Goal: Task Accomplishment & Management: Manage account settings

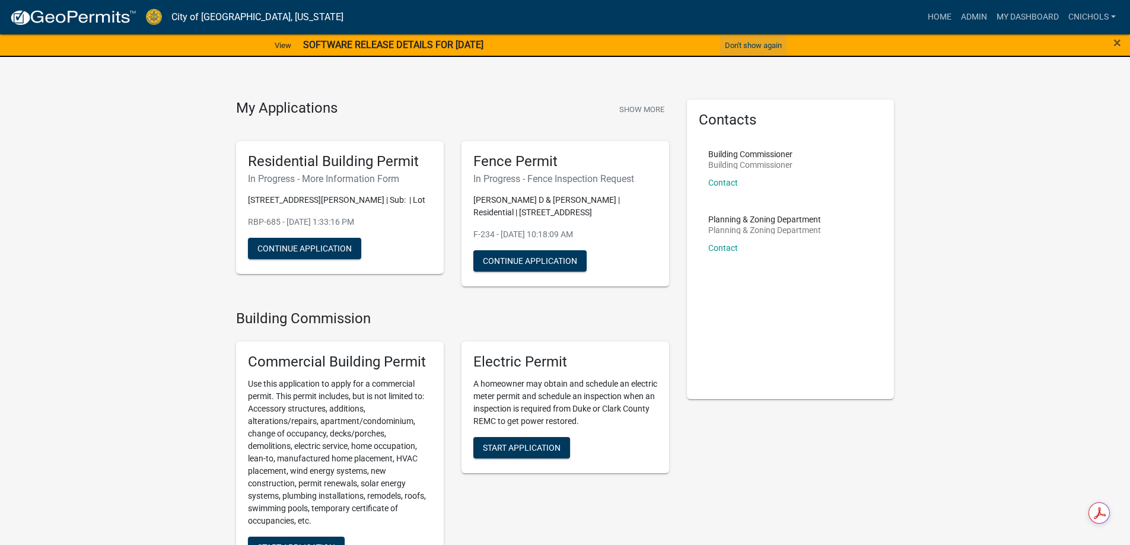
drag, startPoint x: 748, startPoint y: 43, endPoint x: 758, endPoint y: 49, distance: 11.2
click at [748, 43] on button "Don't show again" at bounding box center [753, 46] width 66 height 20
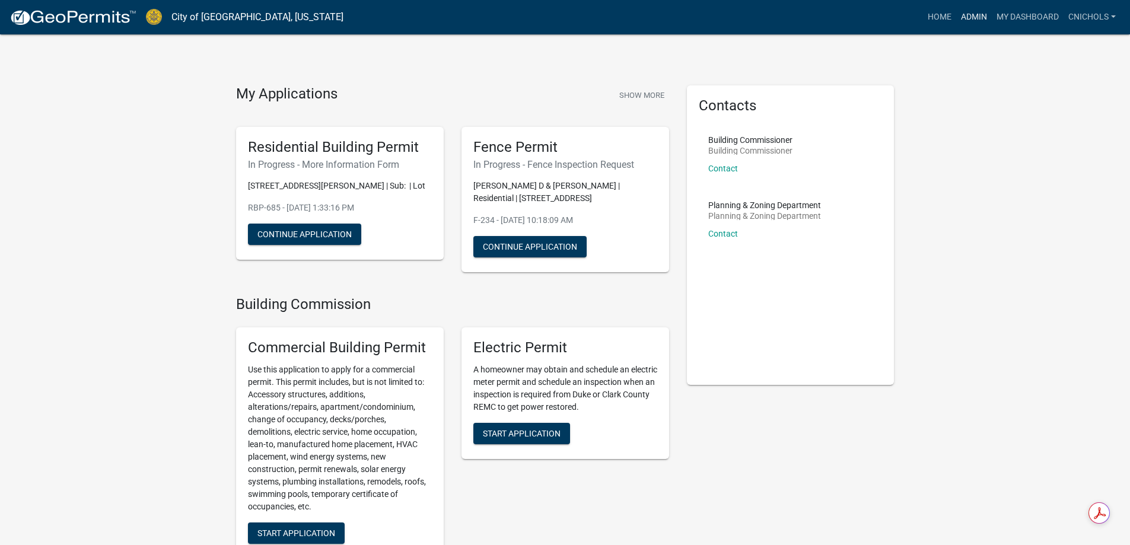
click at [975, 15] on link "Admin" at bounding box center [975, 17] width 36 height 23
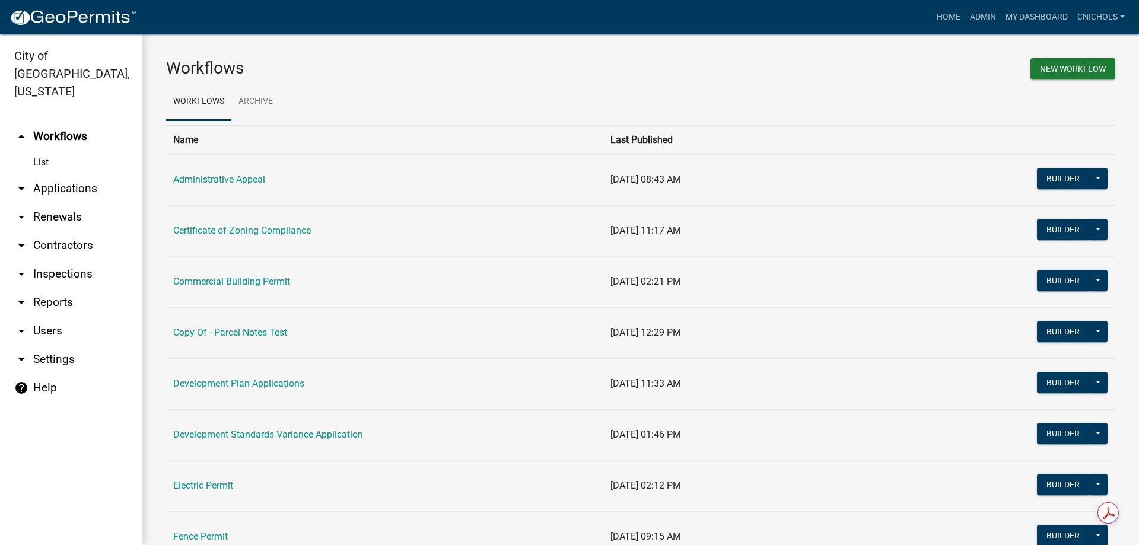
click at [46, 174] on link "arrow_drop_down Applications" at bounding box center [71, 188] width 142 height 28
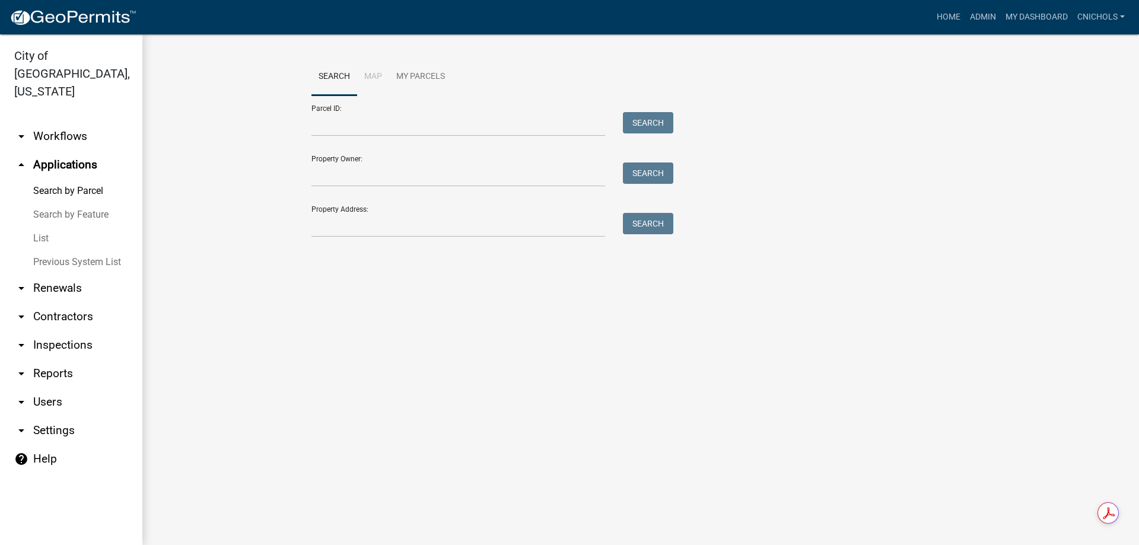
click at [40, 227] on link "List" at bounding box center [71, 239] width 142 height 24
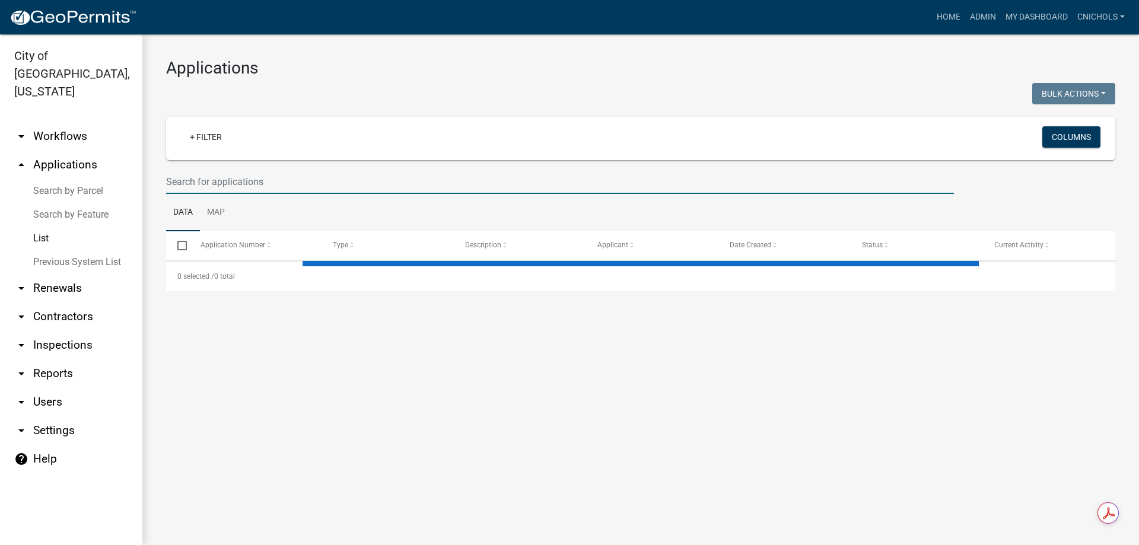
click at [182, 182] on input "text" at bounding box center [560, 182] width 788 height 24
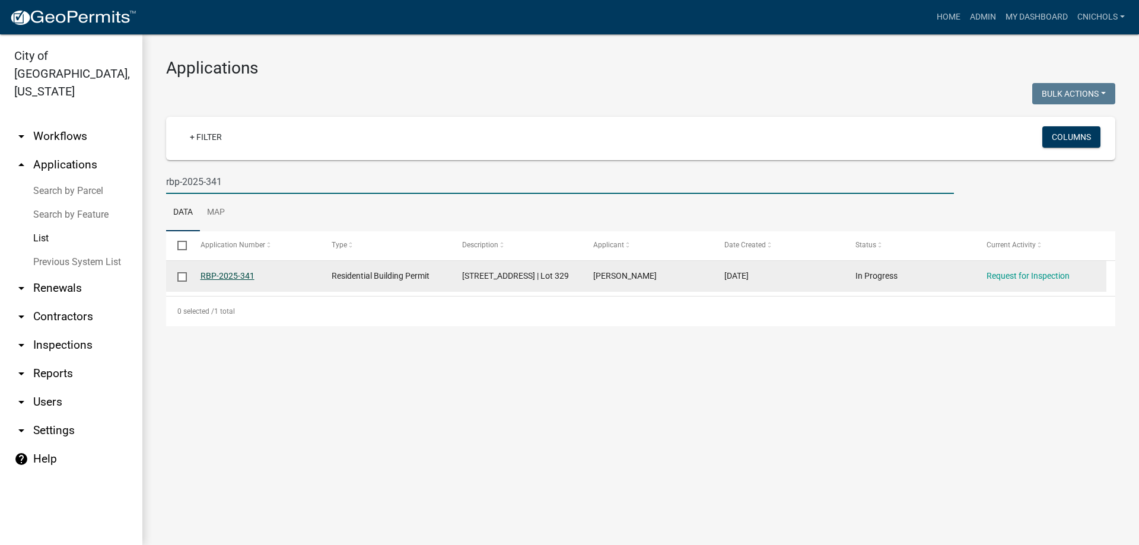
type input "rbp-2025-341"
click at [240, 274] on link "RBP-2025-341" at bounding box center [228, 275] width 54 height 9
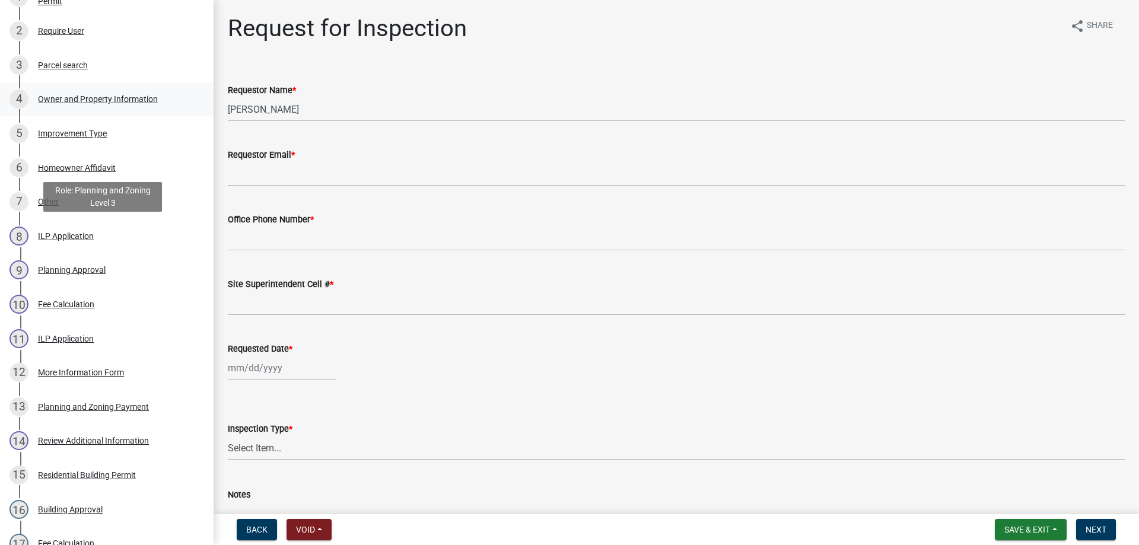
scroll to position [237, 0]
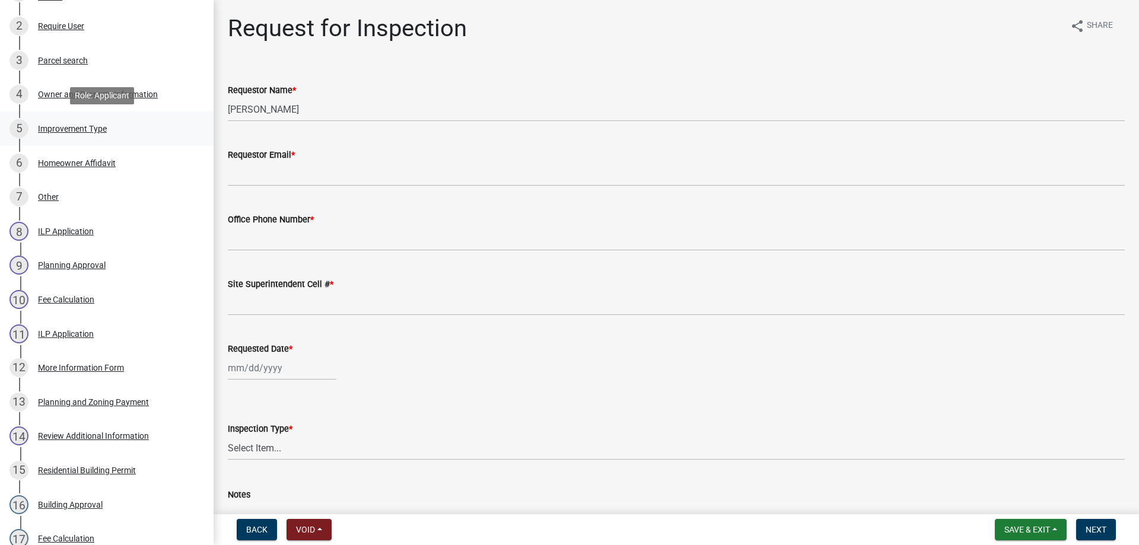
click at [63, 125] on div "Improvement Type" at bounding box center [72, 129] width 69 height 8
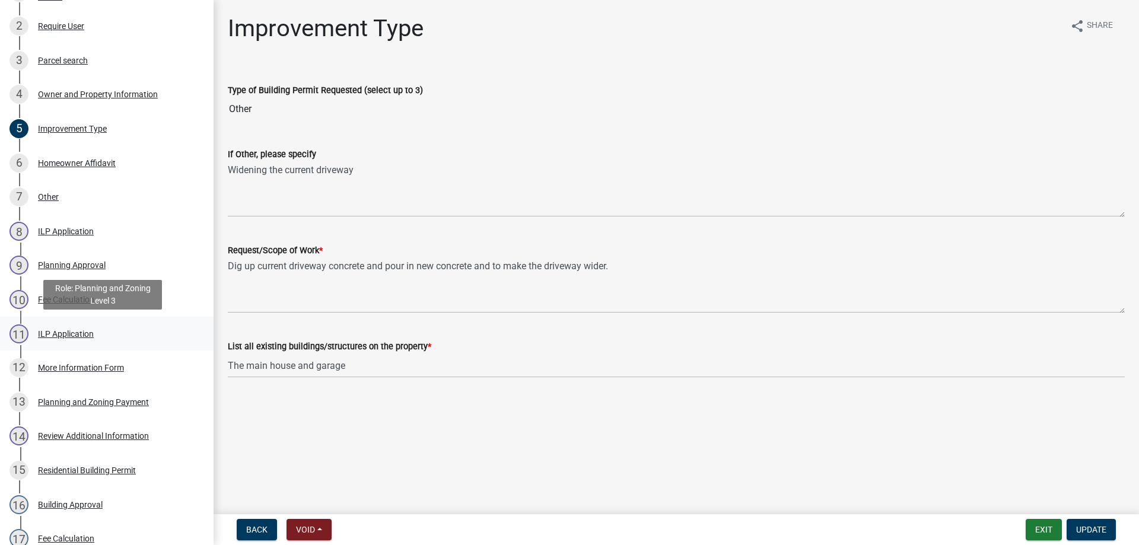
click at [72, 335] on div "ILP Application" at bounding box center [66, 334] width 56 height 8
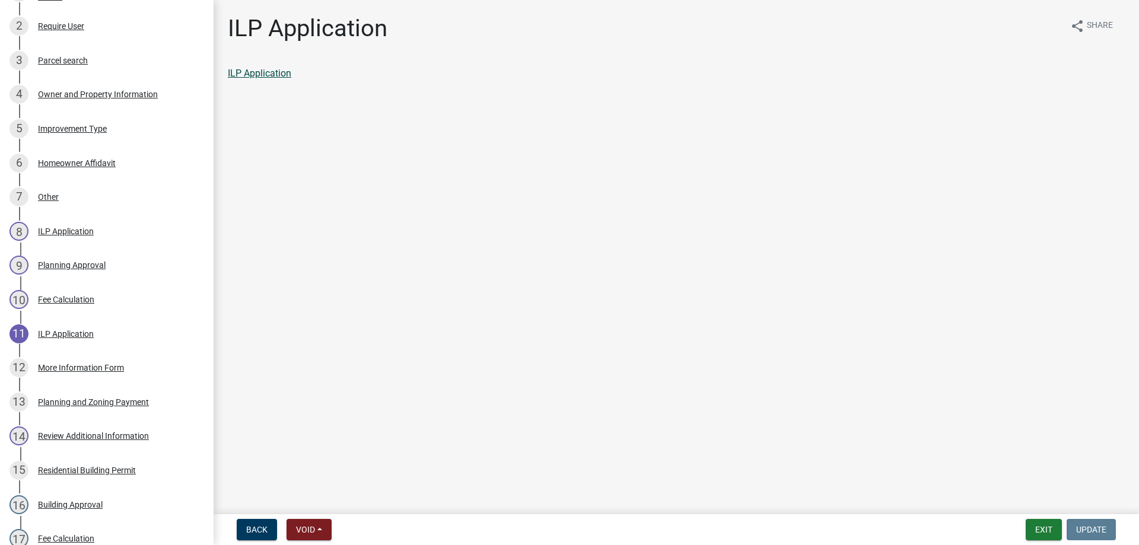
click at [258, 72] on link "ILP Application" at bounding box center [259, 73] width 63 height 11
click at [1041, 529] on button "Exit" at bounding box center [1044, 529] width 36 height 21
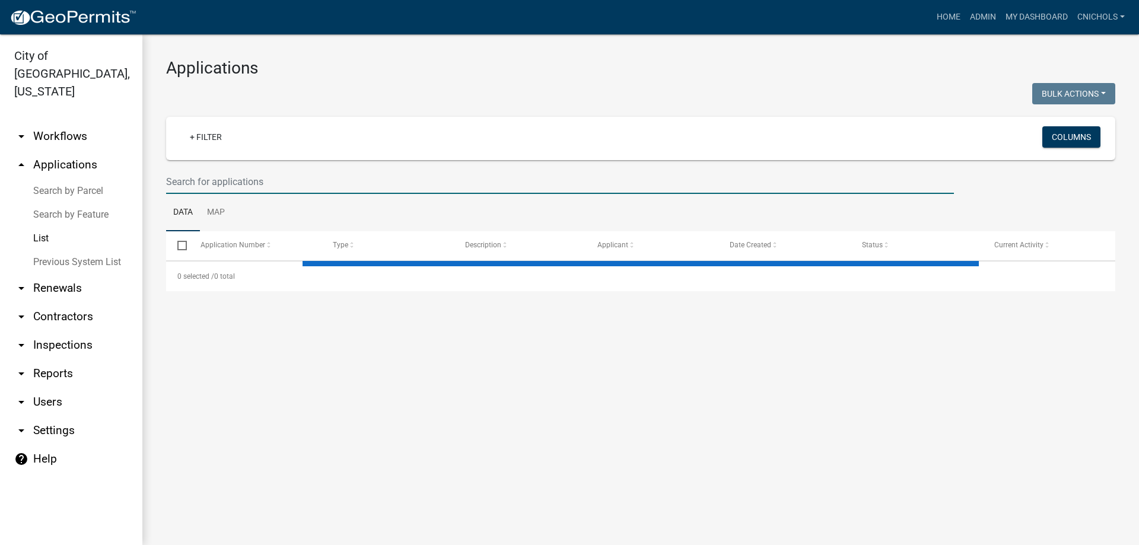
click at [200, 184] on input "text" at bounding box center [560, 182] width 788 height 24
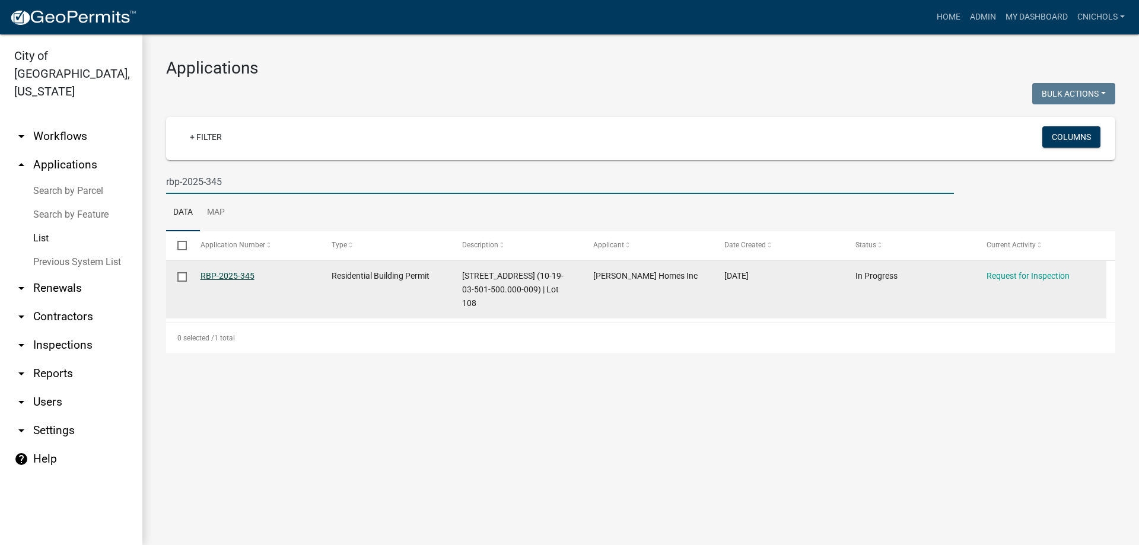
type input "rbp-2025-345"
click at [229, 272] on link "RBP-2025-345" at bounding box center [228, 275] width 54 height 9
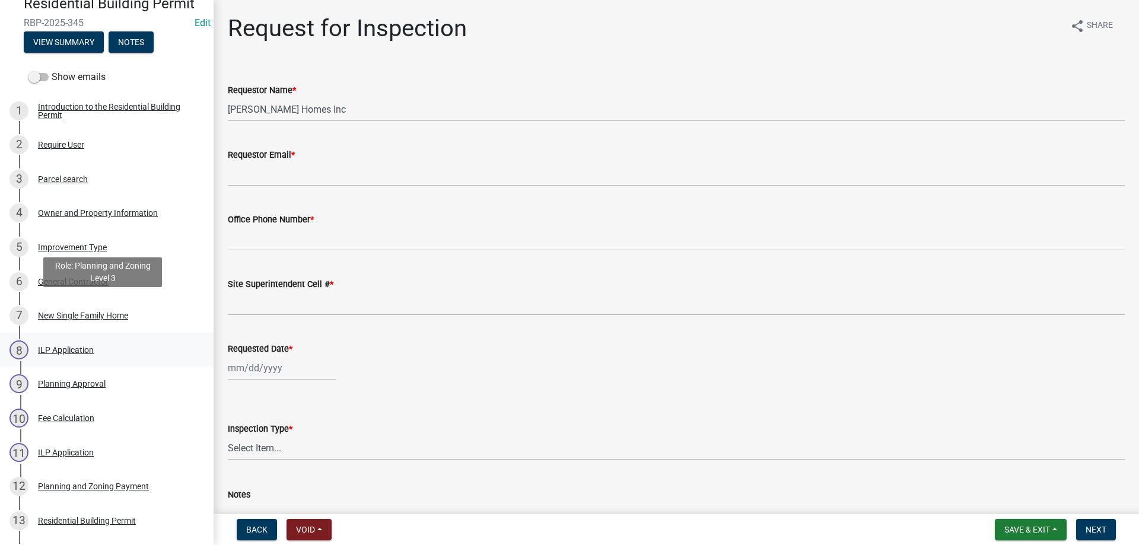
scroll to position [178, 0]
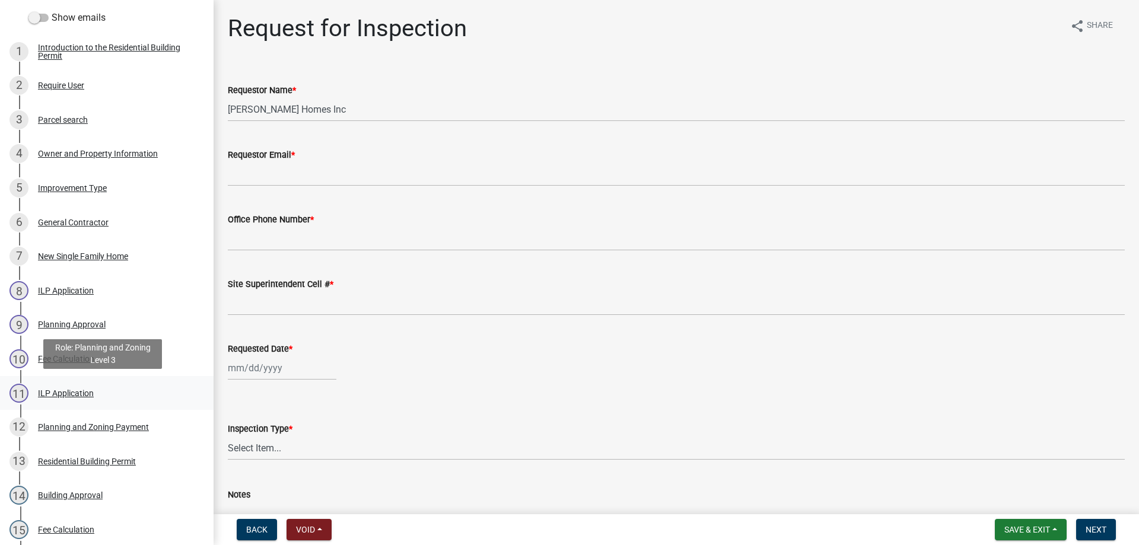
click at [75, 391] on div "ILP Application" at bounding box center [66, 393] width 56 height 8
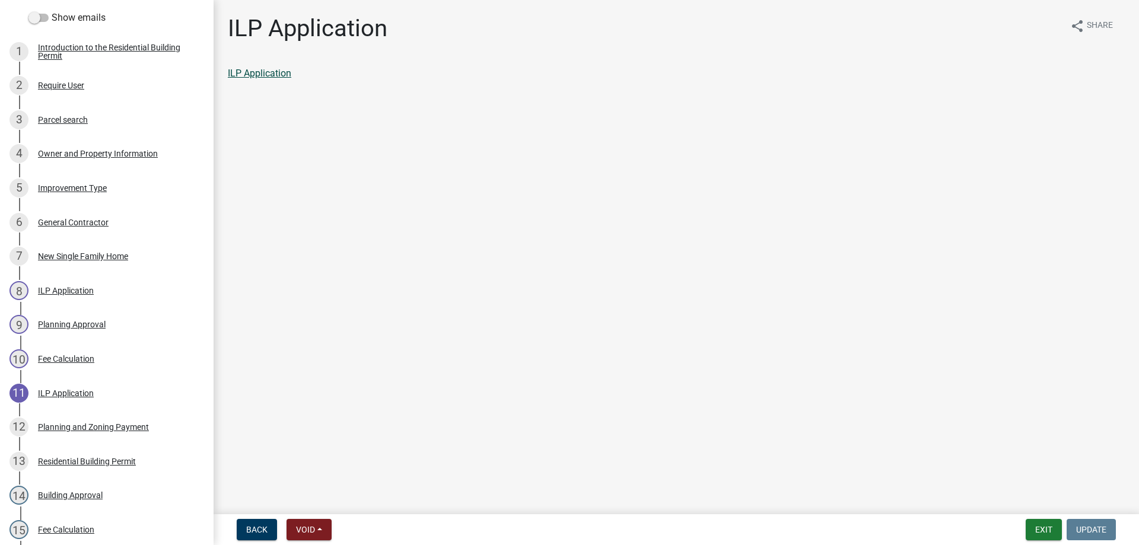
click at [252, 73] on link "ILP Application" at bounding box center [259, 73] width 63 height 11
click at [1046, 525] on button "Exit" at bounding box center [1044, 529] width 36 height 21
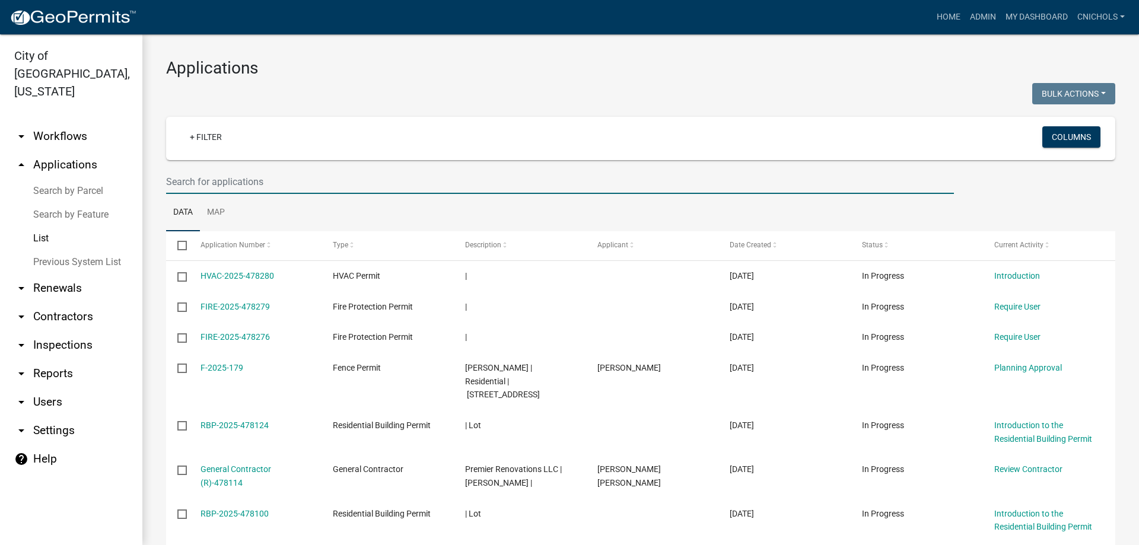
click at [190, 182] on input "text" at bounding box center [560, 182] width 788 height 24
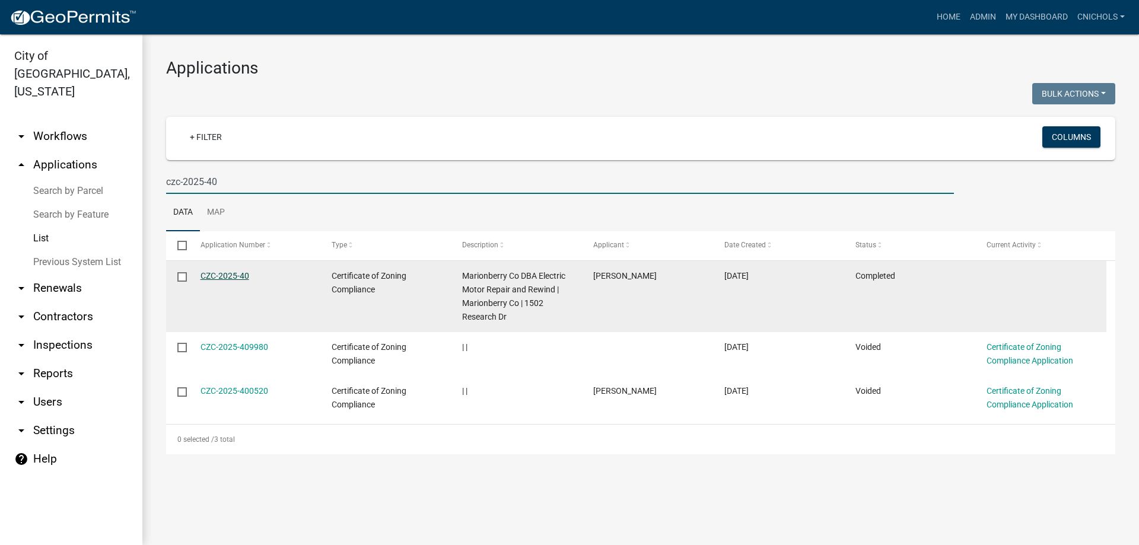
type input "czc-2025-40"
click at [220, 272] on link "CZC-2025-40" at bounding box center [225, 275] width 49 height 9
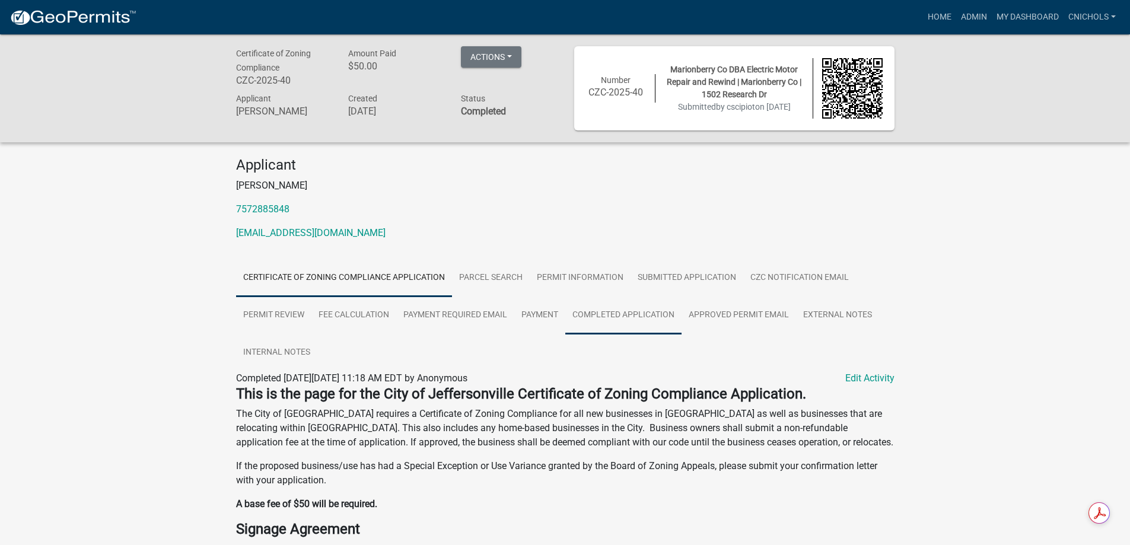
click at [621, 310] on link "Completed Application" at bounding box center [624, 316] width 116 height 38
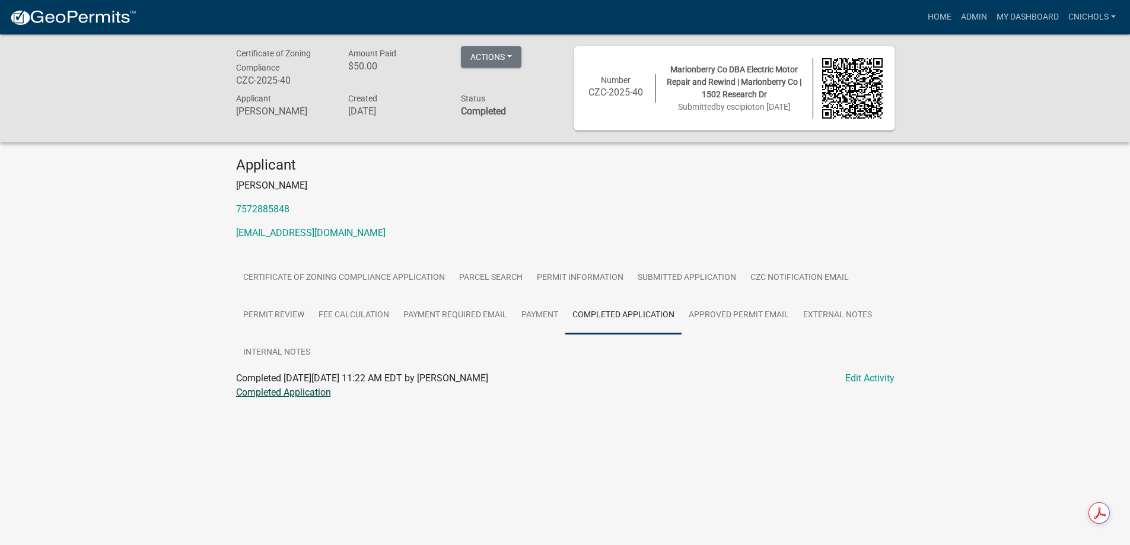
click at [285, 393] on link "Completed Application" at bounding box center [283, 392] width 95 height 11
click at [973, 17] on link "Admin" at bounding box center [975, 17] width 36 height 23
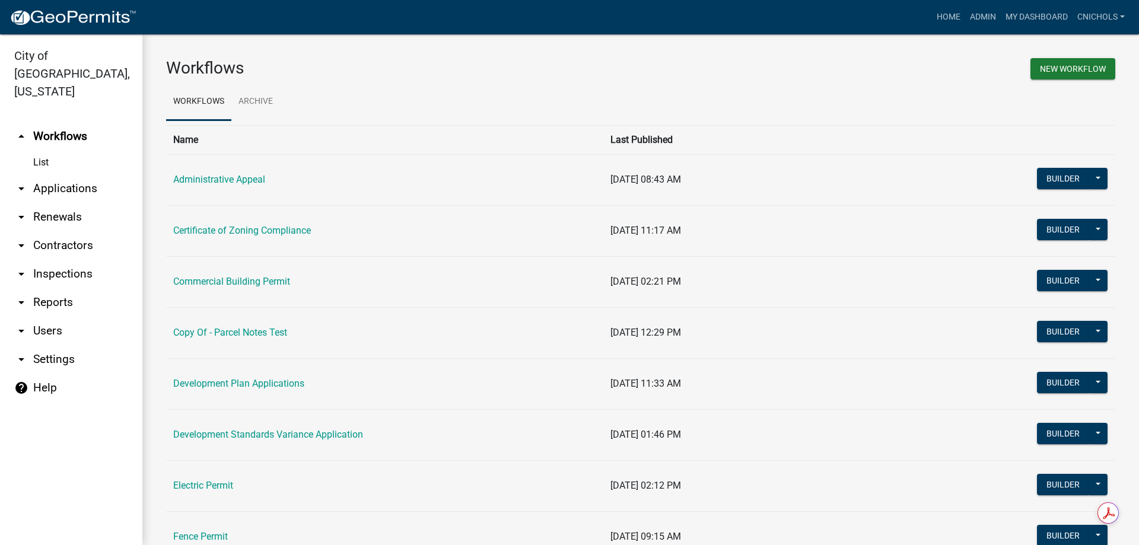
click at [47, 174] on link "arrow_drop_down Applications" at bounding box center [71, 188] width 142 height 28
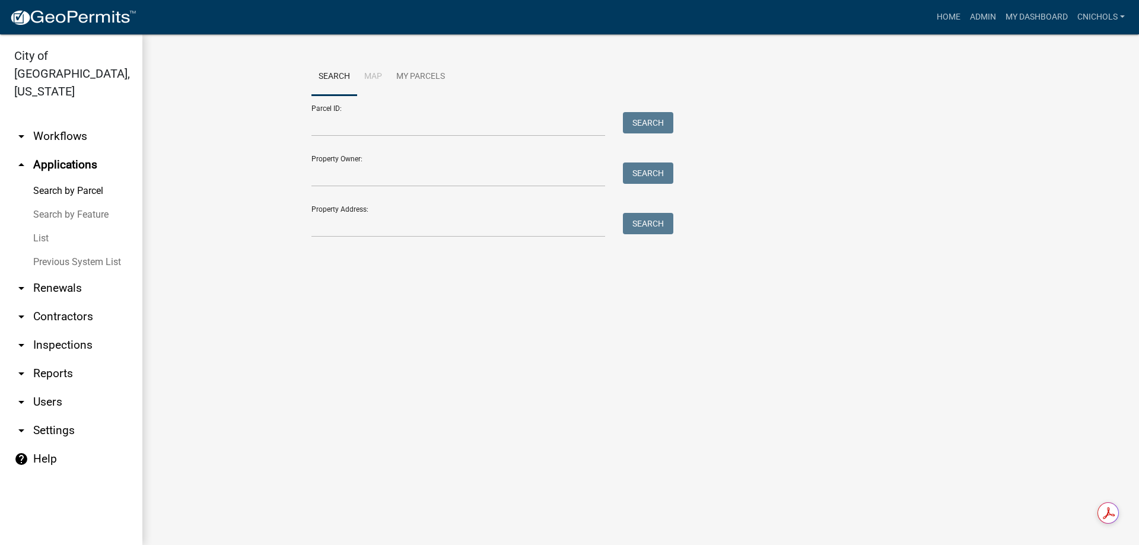
click at [41, 227] on link "List" at bounding box center [71, 239] width 142 height 24
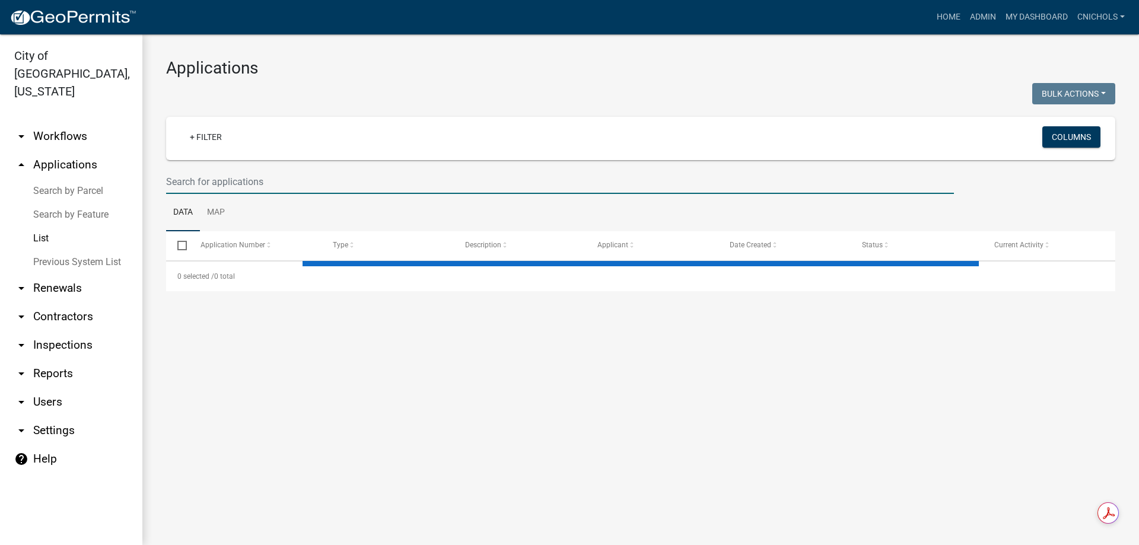
click at [190, 174] on input "text" at bounding box center [560, 182] width 788 height 24
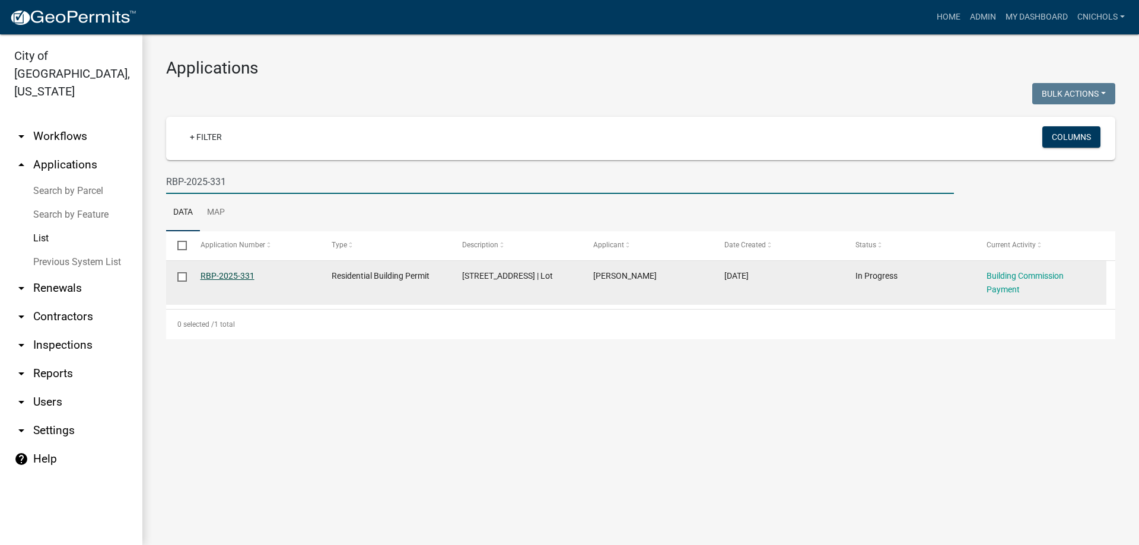
type input "RBP-2025-331"
click at [230, 276] on link "RBP-2025-331" at bounding box center [228, 275] width 54 height 9
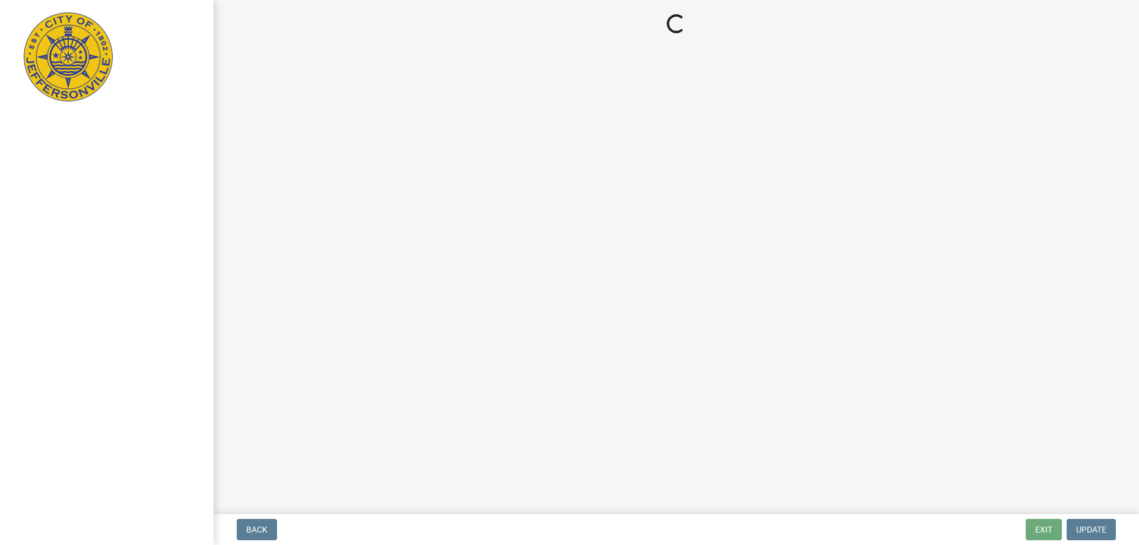
select select "3: 3"
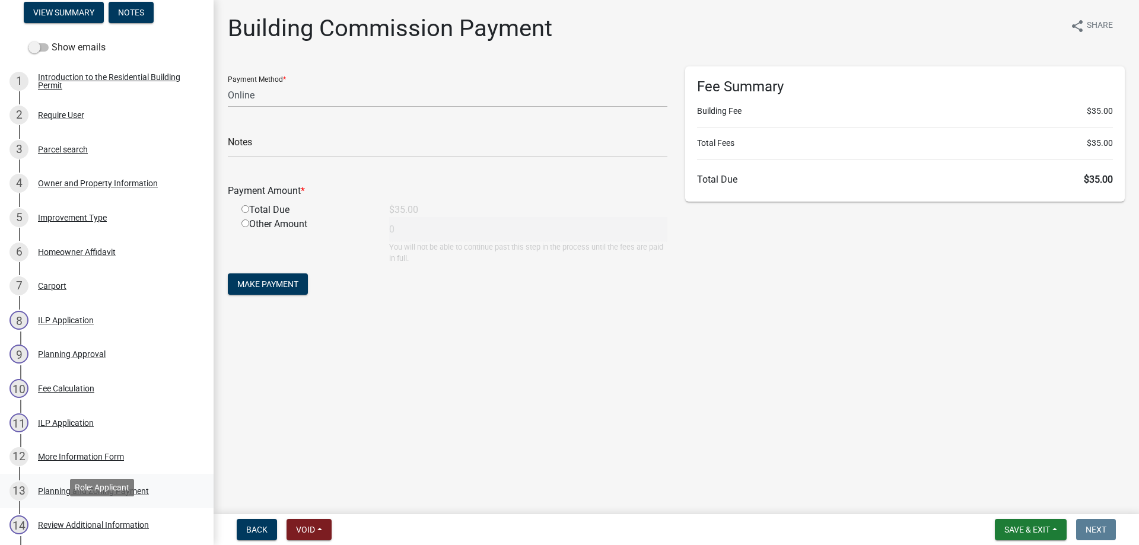
scroll to position [119, 0]
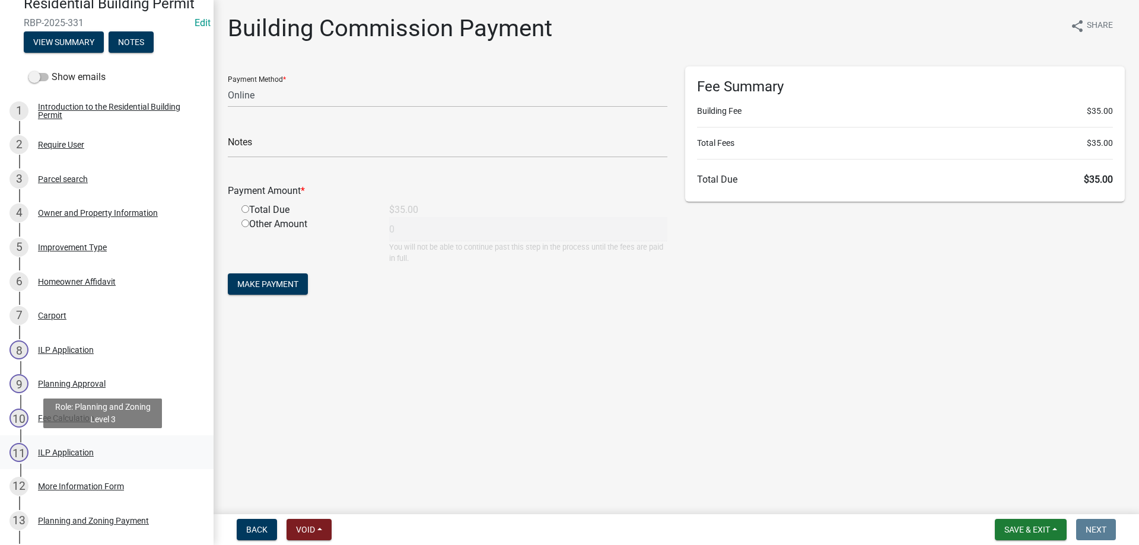
click at [56, 453] on div "ILP Application" at bounding box center [66, 453] width 56 height 8
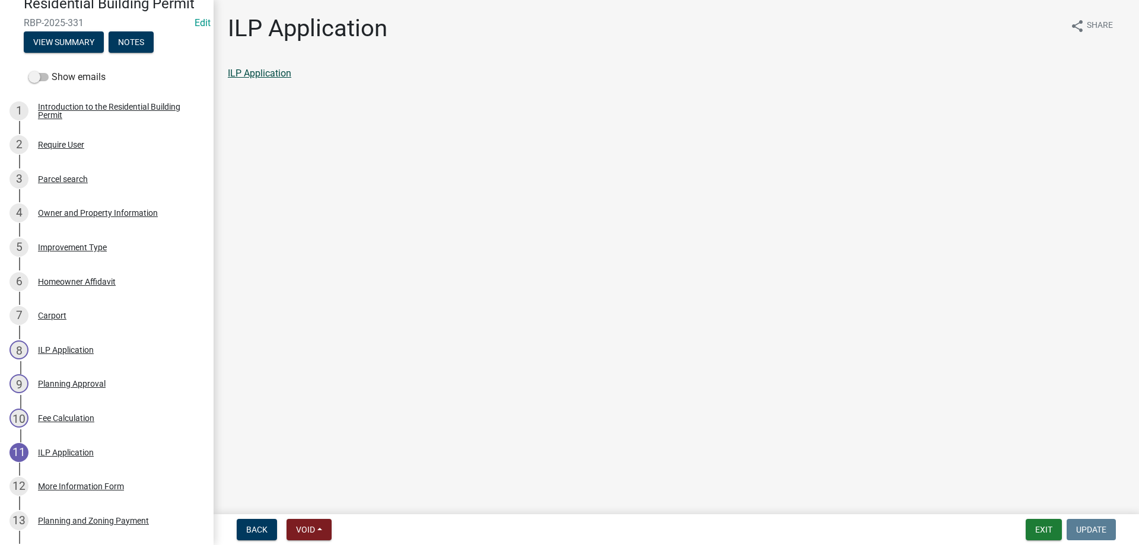
click at [259, 74] on link "ILP Application" at bounding box center [259, 73] width 63 height 11
click at [1041, 526] on button "Exit" at bounding box center [1044, 529] width 36 height 21
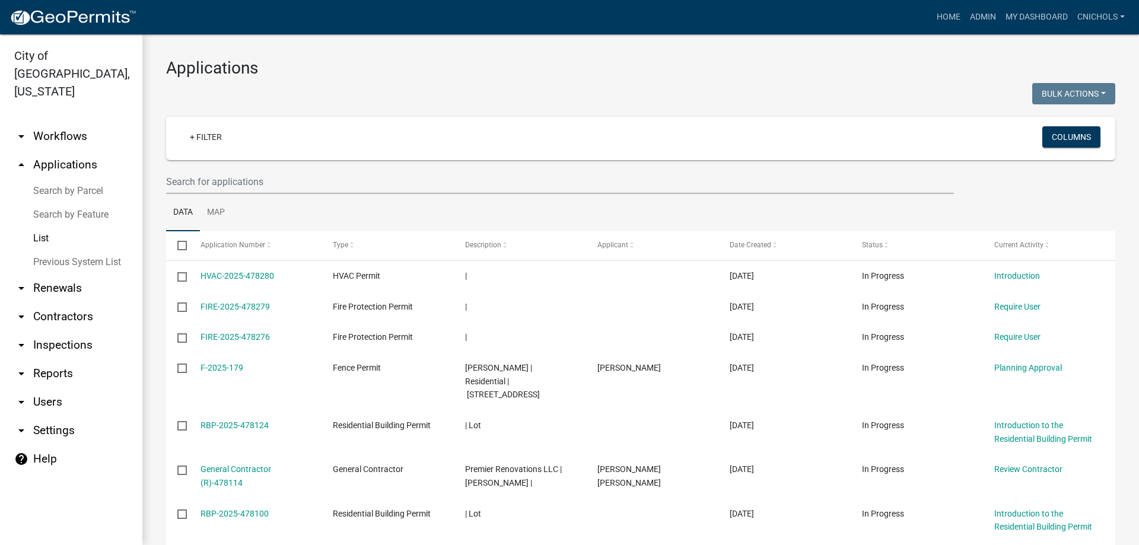
click at [57, 360] on link "arrow_drop_down Reports" at bounding box center [71, 374] width 142 height 28
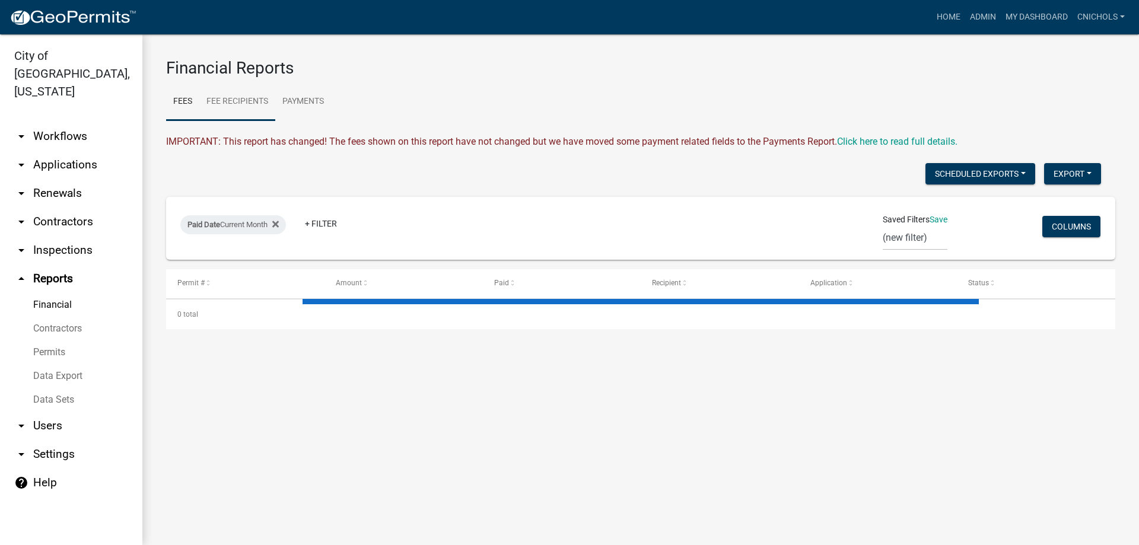
click at [237, 103] on link "Fee Recipients" at bounding box center [237, 102] width 76 height 38
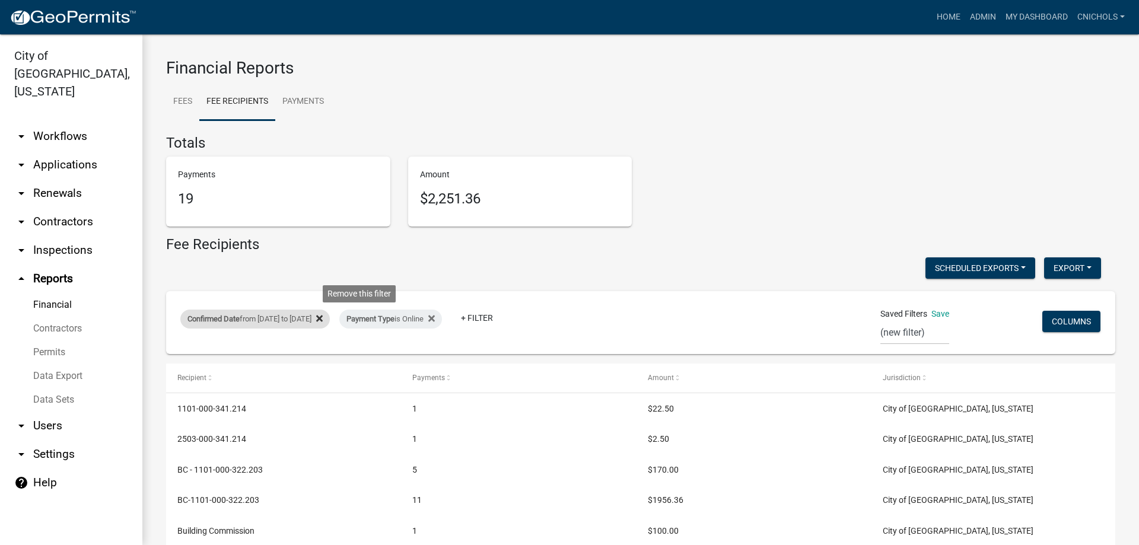
click at [323, 318] on icon at bounding box center [319, 319] width 7 height 7
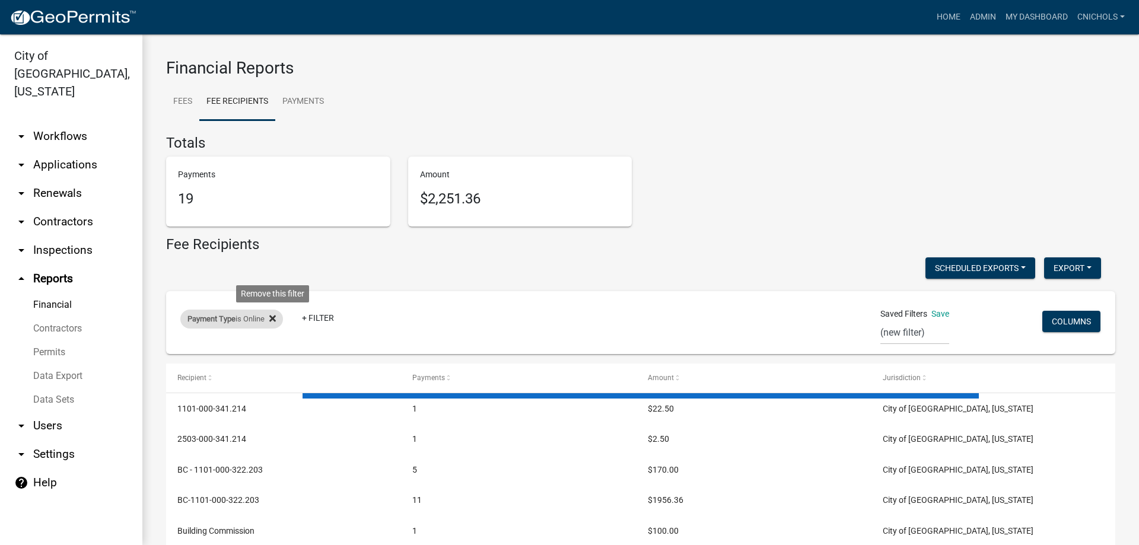
click at [276, 316] on icon at bounding box center [272, 319] width 7 height 7
click at [205, 320] on link "+ Filter" at bounding box center [205, 321] width 51 height 21
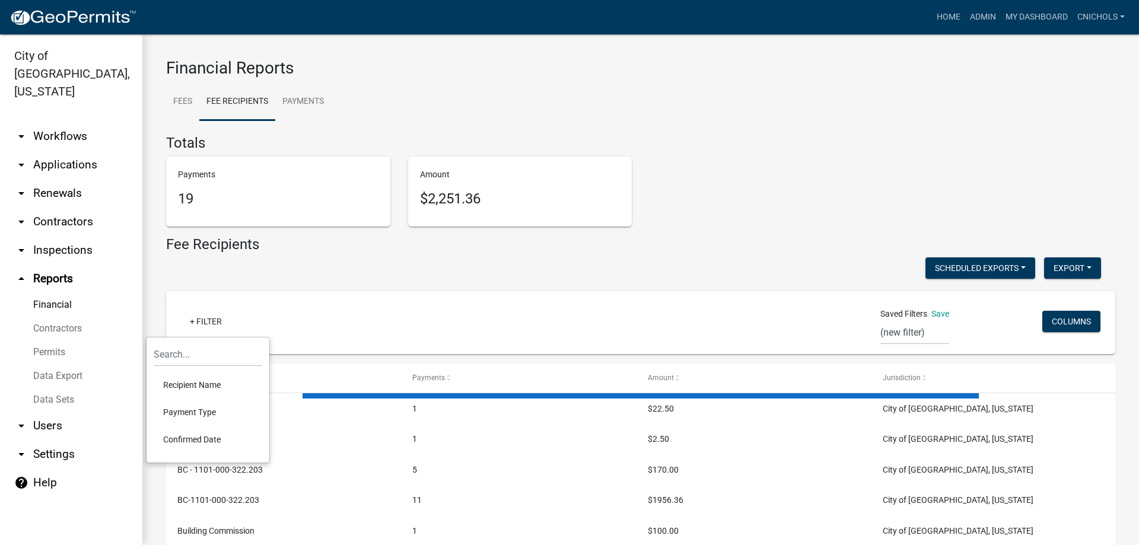
drag, startPoint x: 195, startPoint y: 437, endPoint x: 205, endPoint y: 415, distance: 23.4
click at [195, 436] on li "Confirmed Date" at bounding box center [208, 439] width 109 height 27
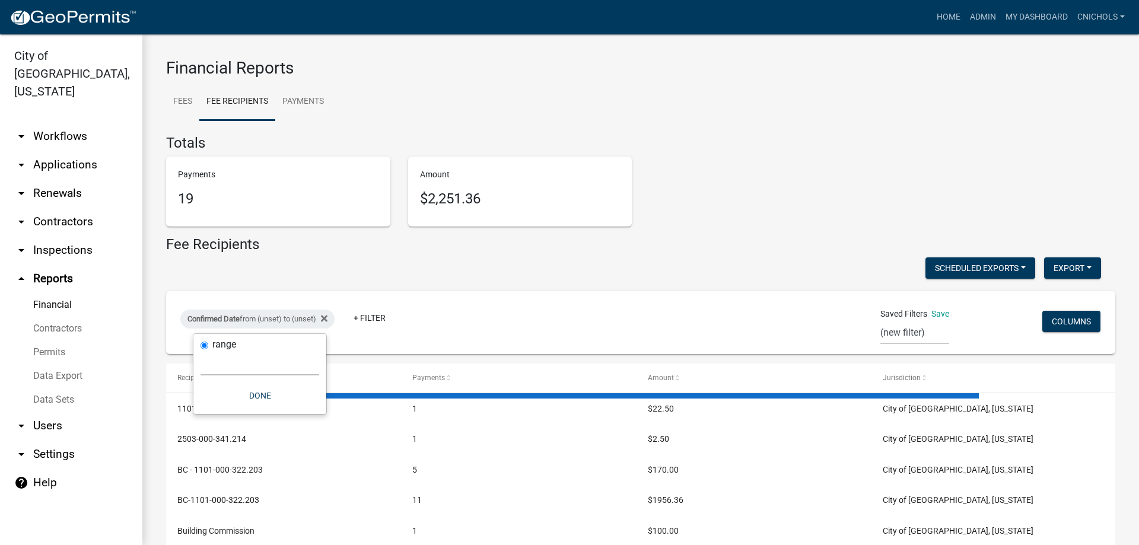
click at [215, 364] on select "[DATE] [DATE] Current Week Previous Week Current Month Last Month Current Calen…" at bounding box center [260, 363] width 119 height 24
select select "custom"
click at [201, 351] on select "[DATE] [DATE] Current Week Previous Week Current Month Last Month Current Calen…" at bounding box center [260, 363] width 119 height 24
click at [311, 412] on input "date" at bounding box center [260, 414] width 119 height 24
type input "[DATE]"
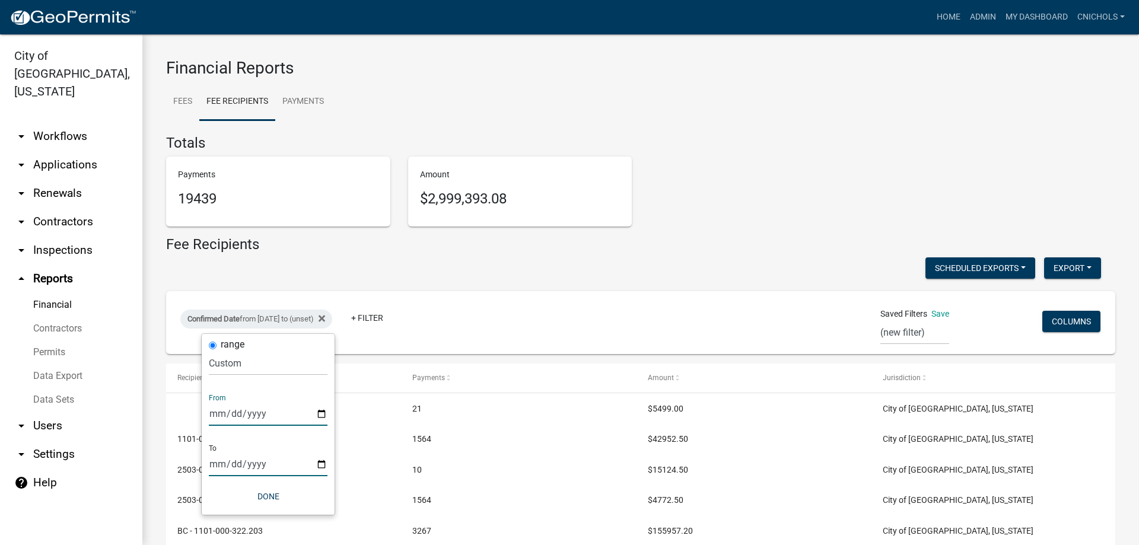
click at [321, 465] on input "date" at bounding box center [268, 464] width 119 height 24
type input "[DATE]"
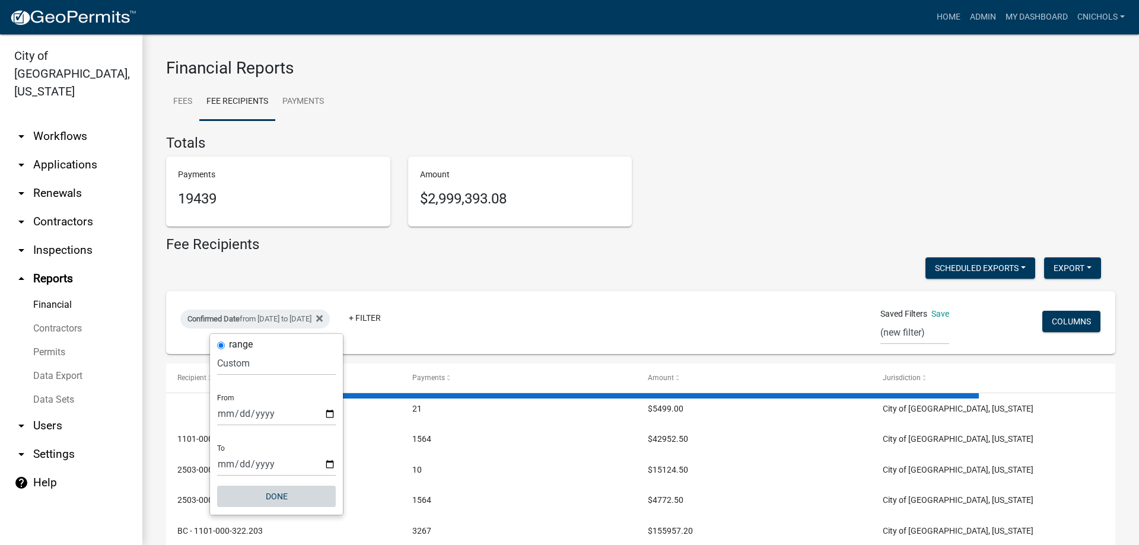
drag, startPoint x: 265, startPoint y: 499, endPoint x: 306, endPoint y: 475, distance: 47.1
click at [266, 499] on button "Done" at bounding box center [276, 496] width 119 height 21
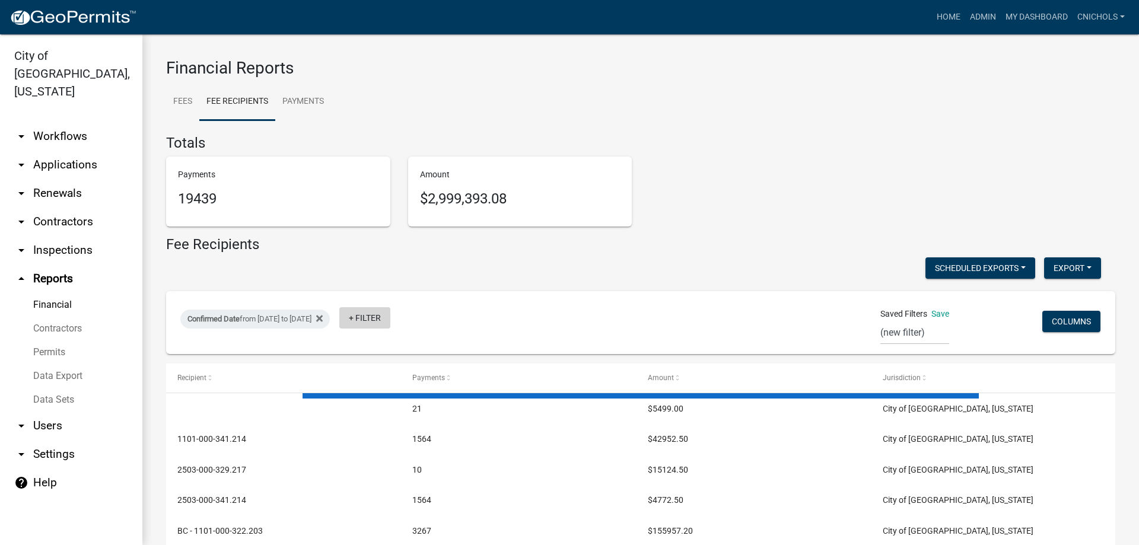
click at [390, 320] on link "+ Filter" at bounding box center [364, 317] width 51 height 21
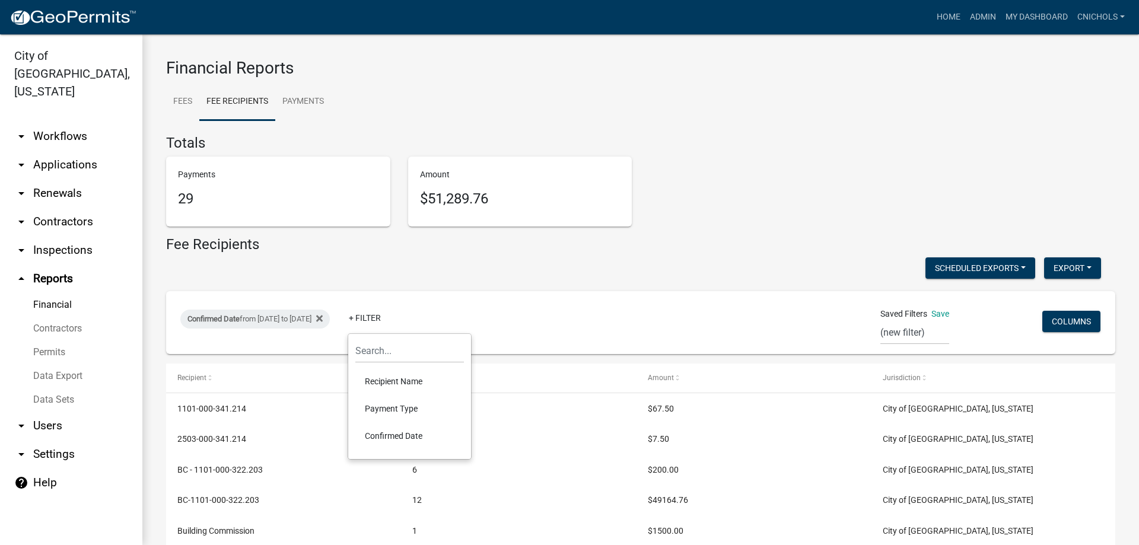
click at [386, 409] on li "Payment Type" at bounding box center [409, 408] width 109 height 27
click at [380, 369] on select "Select an option Online CreditCardPOS Check Cash" at bounding box center [419, 363] width 119 height 24
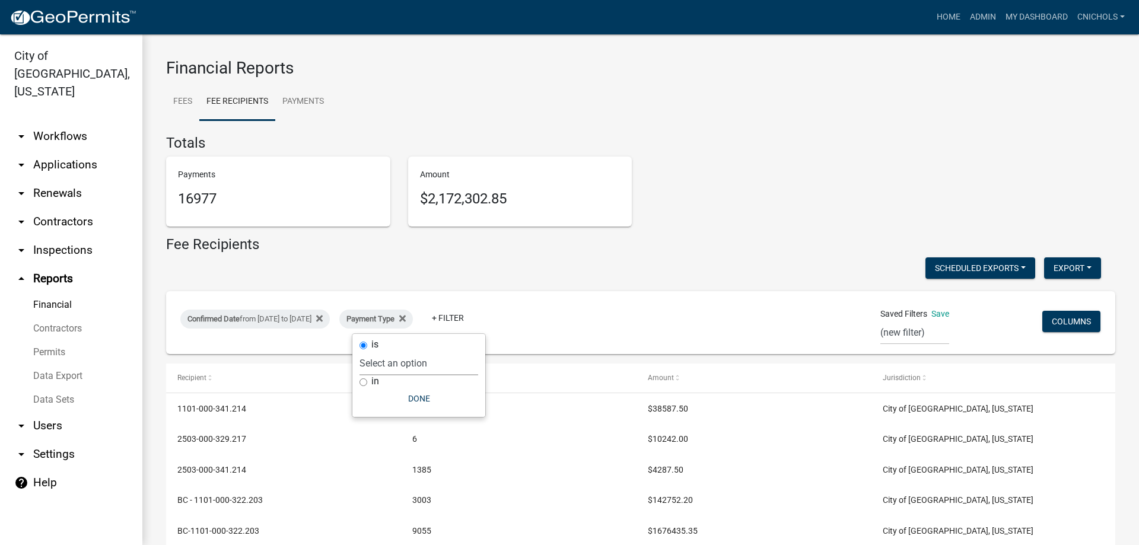
select select "Online"
click at [375, 351] on select "Select an option Online CreditCardPOS Check Cash" at bounding box center [419, 363] width 119 height 24
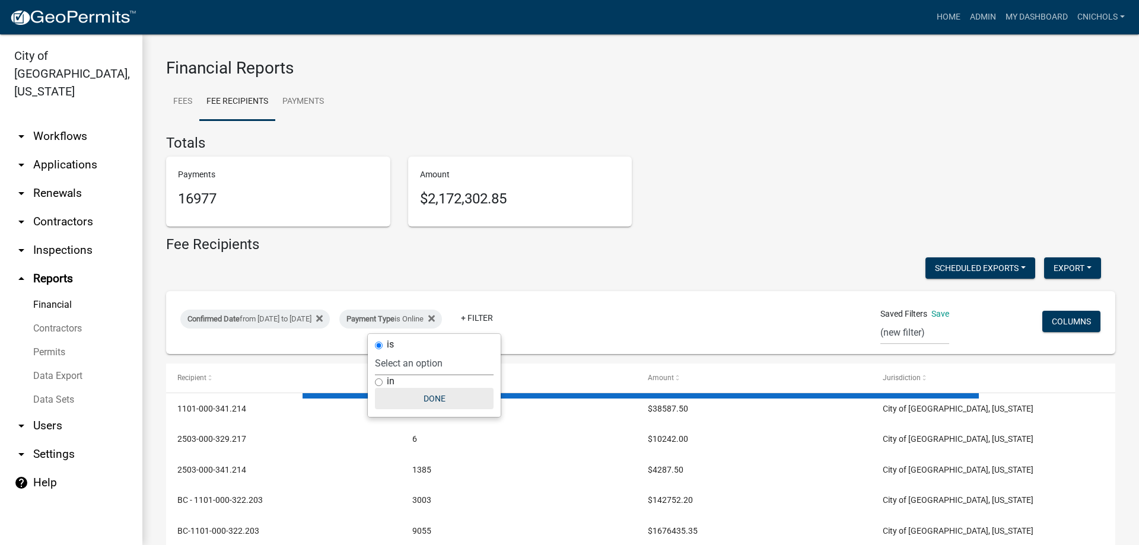
click at [430, 398] on button "Done" at bounding box center [434, 398] width 119 height 21
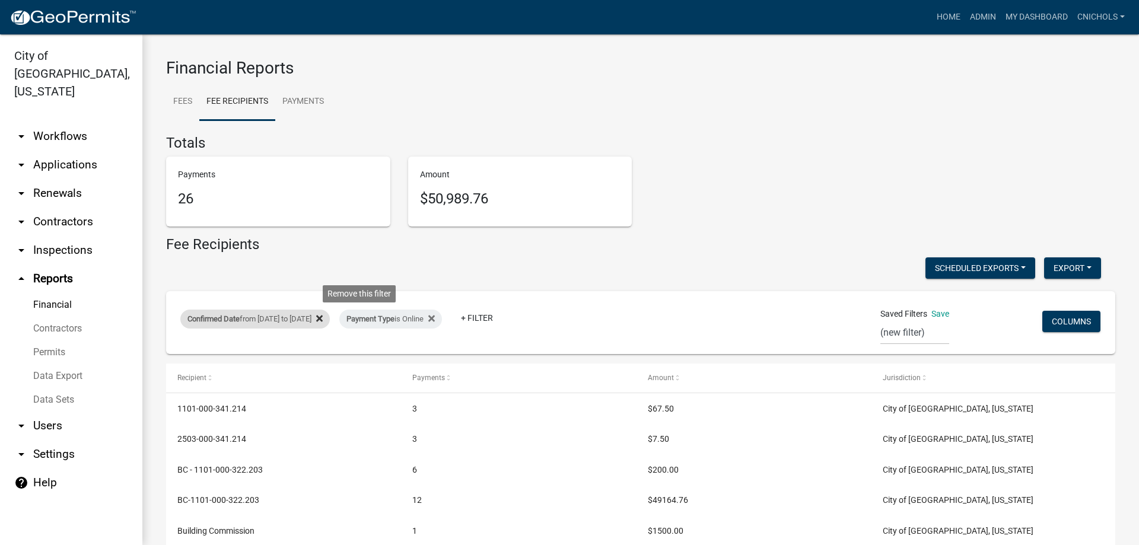
click at [323, 319] on icon at bounding box center [319, 319] width 7 height 7
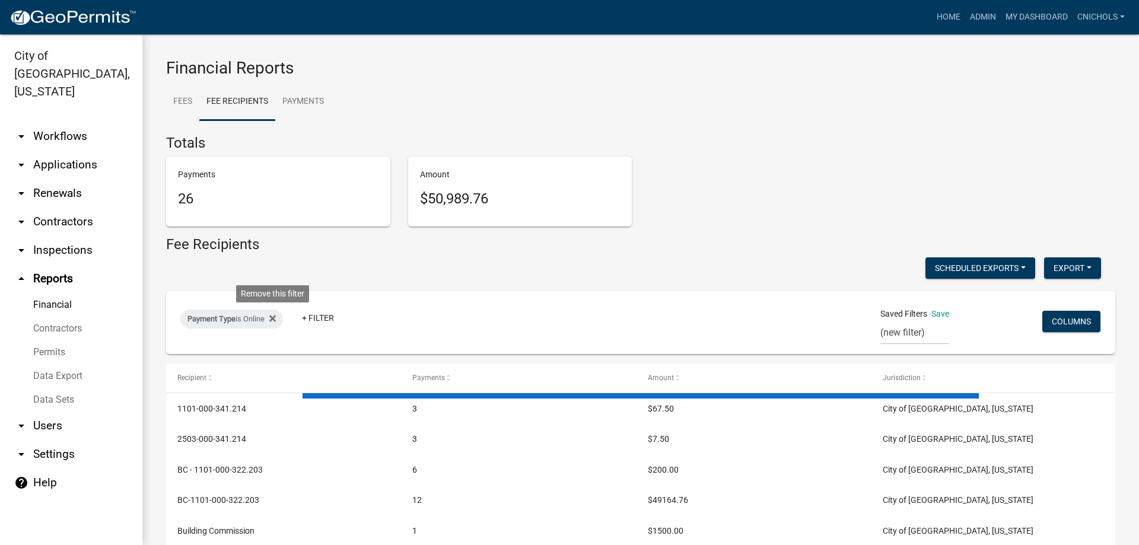
click at [274, 317] on icon at bounding box center [272, 319] width 7 height 7
click at [211, 319] on link "+ Filter" at bounding box center [205, 321] width 51 height 21
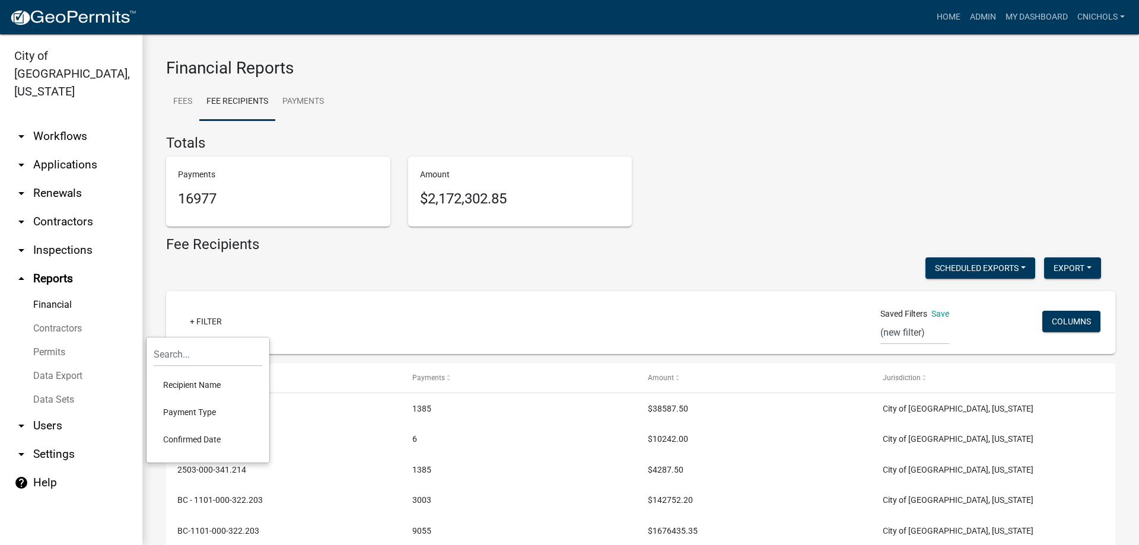
click at [189, 438] on li "Confirmed Date" at bounding box center [208, 439] width 109 height 27
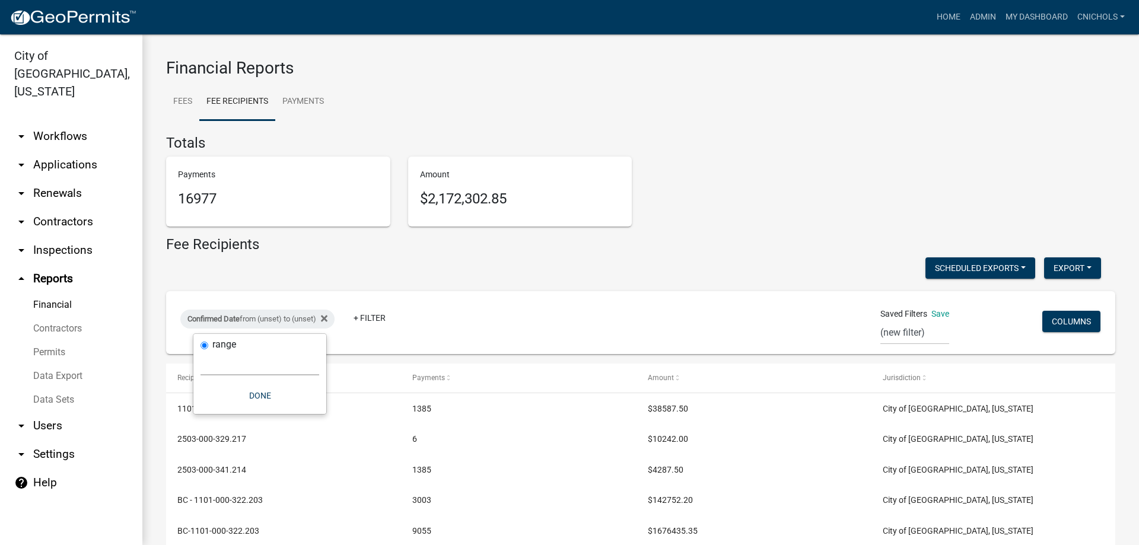
click at [221, 366] on select "[DATE] [DATE] Current Week Previous Week Current Month Last Month Current Calen…" at bounding box center [260, 363] width 119 height 24
select select "custom"
click at [201, 351] on select "[DATE] [DATE] Current Week Previous Week Current Month Last Month Current Calen…" at bounding box center [260, 363] width 119 height 24
click at [313, 414] on input "date" at bounding box center [260, 414] width 119 height 24
type input "[DATE]"
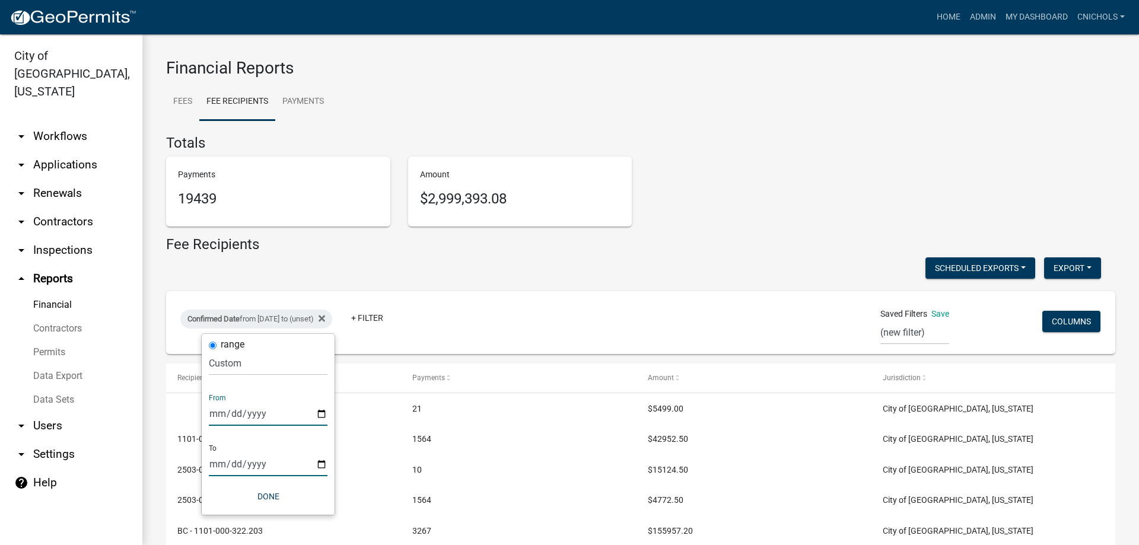
drag, startPoint x: 321, startPoint y: 459, endPoint x: 320, endPoint y: 453, distance: 6.1
click at [321, 460] on input "date" at bounding box center [268, 464] width 119 height 24
type input "[DATE]"
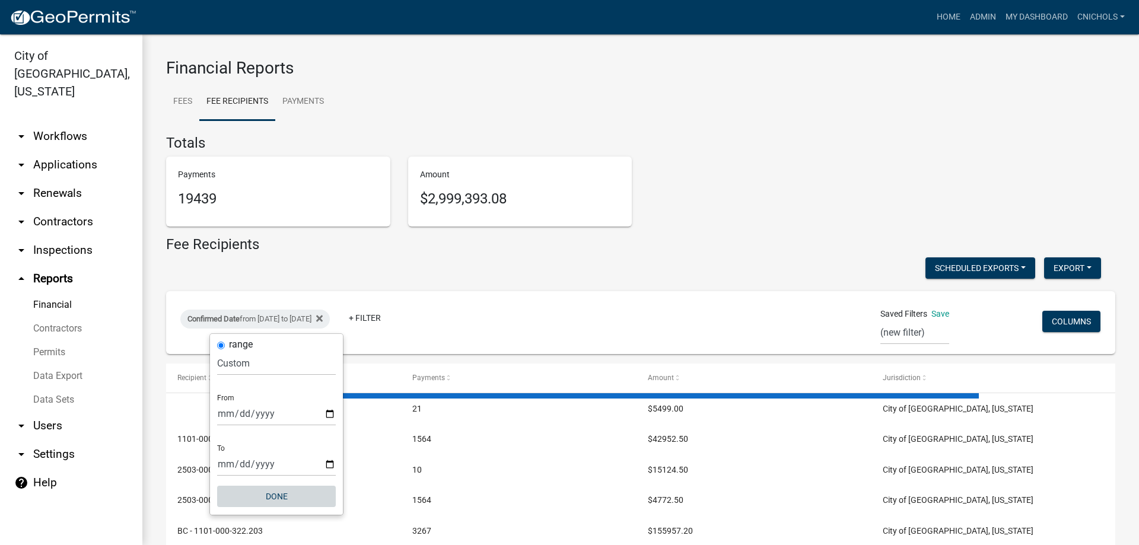
drag, startPoint x: 282, startPoint y: 493, endPoint x: 298, endPoint y: 467, distance: 30.1
click at [282, 494] on button "Done" at bounding box center [276, 496] width 119 height 21
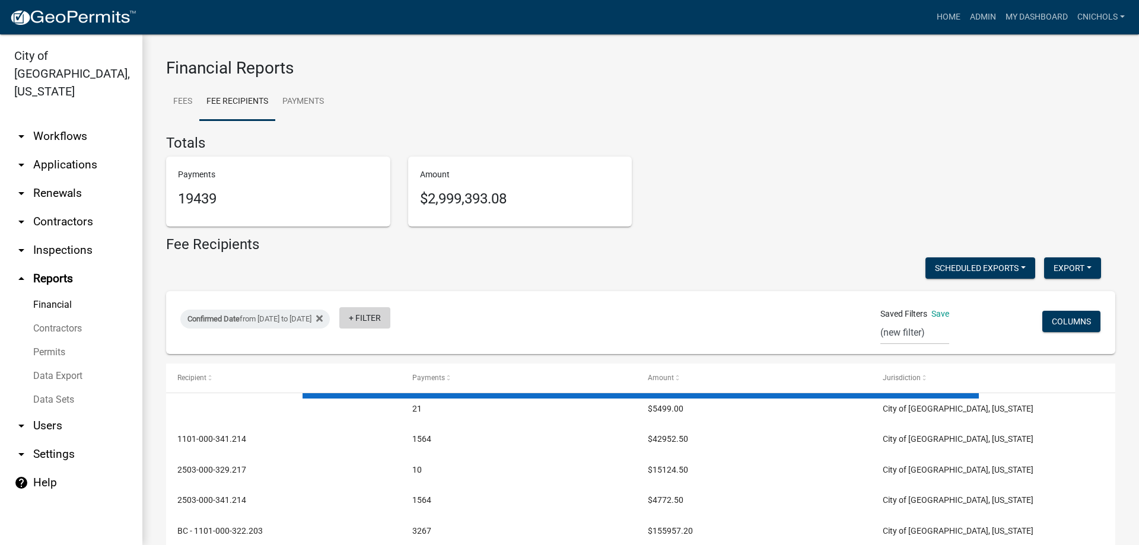
click at [390, 321] on link "+ Filter" at bounding box center [364, 317] width 51 height 21
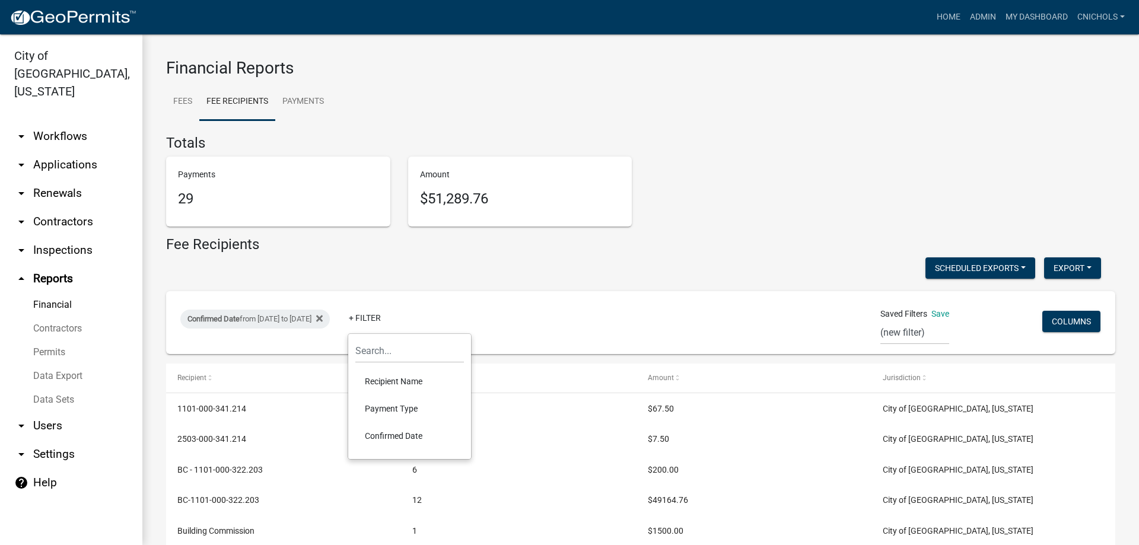
click at [380, 407] on li "Payment Type" at bounding box center [409, 408] width 109 height 27
click at [382, 364] on select "Select an option Online CreditCardPOS Check Cash" at bounding box center [419, 363] width 119 height 24
select select "Check"
click at [375, 351] on select "Select an option Online CreditCardPOS Check Cash" at bounding box center [419, 363] width 119 height 24
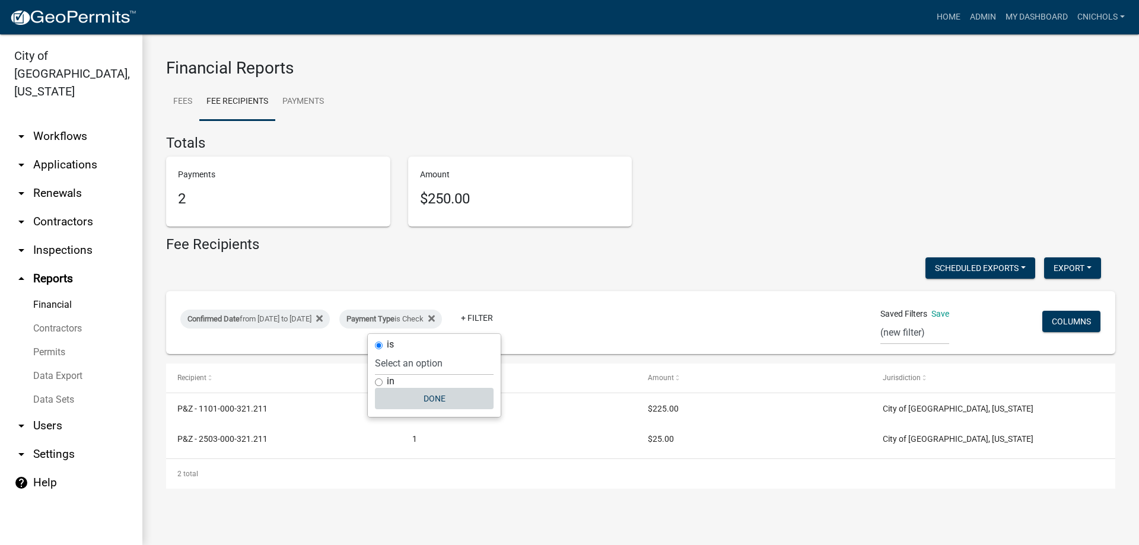
click at [437, 393] on button "Done" at bounding box center [434, 398] width 119 height 21
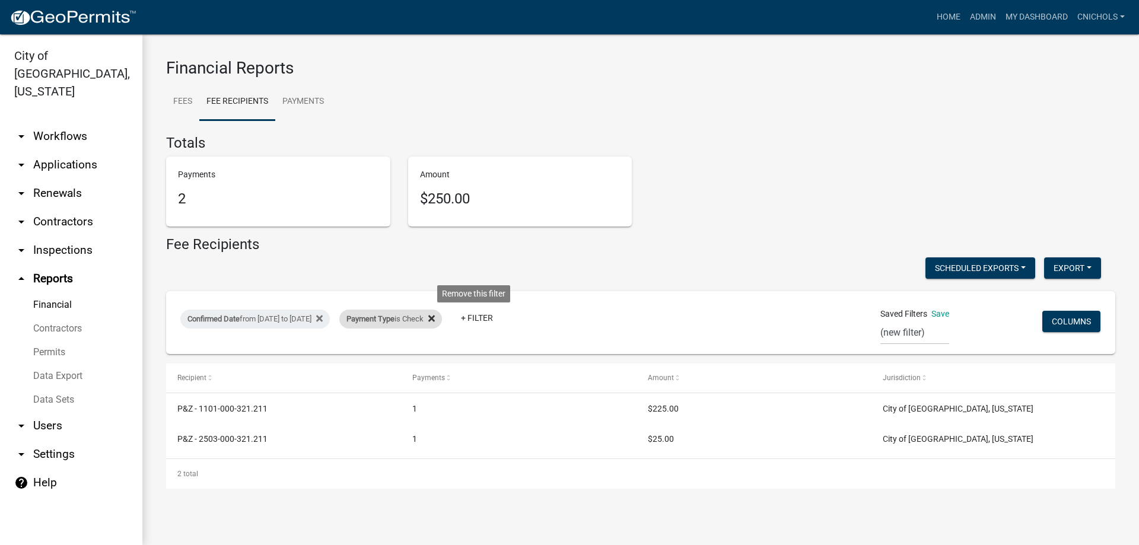
click at [435, 316] on icon at bounding box center [431, 318] width 7 height 9
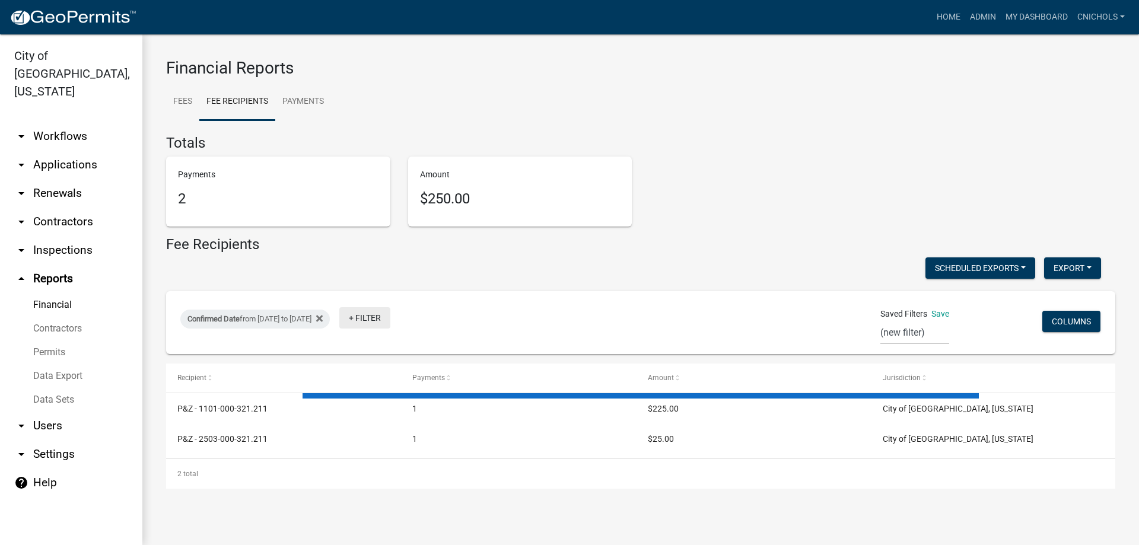
click at [390, 314] on link "+ Filter" at bounding box center [364, 317] width 51 height 21
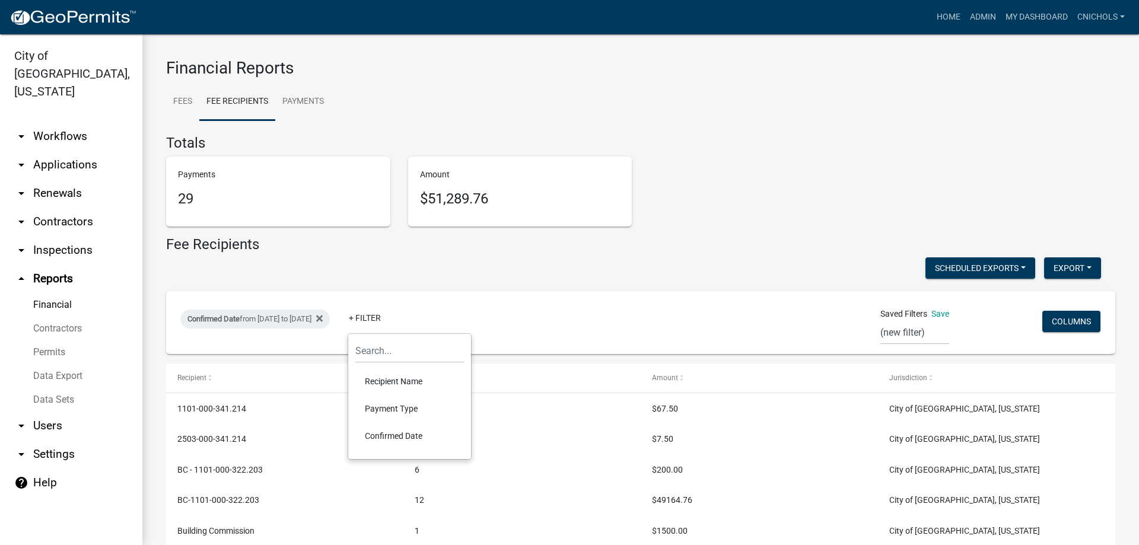
click at [385, 405] on li "Payment Type" at bounding box center [409, 408] width 109 height 27
click at [392, 370] on select "Select an option Online CreditCardPOS Check Cash" at bounding box center [419, 363] width 119 height 24
select select "Cash"
click at [373, 351] on select "Select an option Online CreditCardPOS Check Cash" at bounding box center [419, 363] width 119 height 24
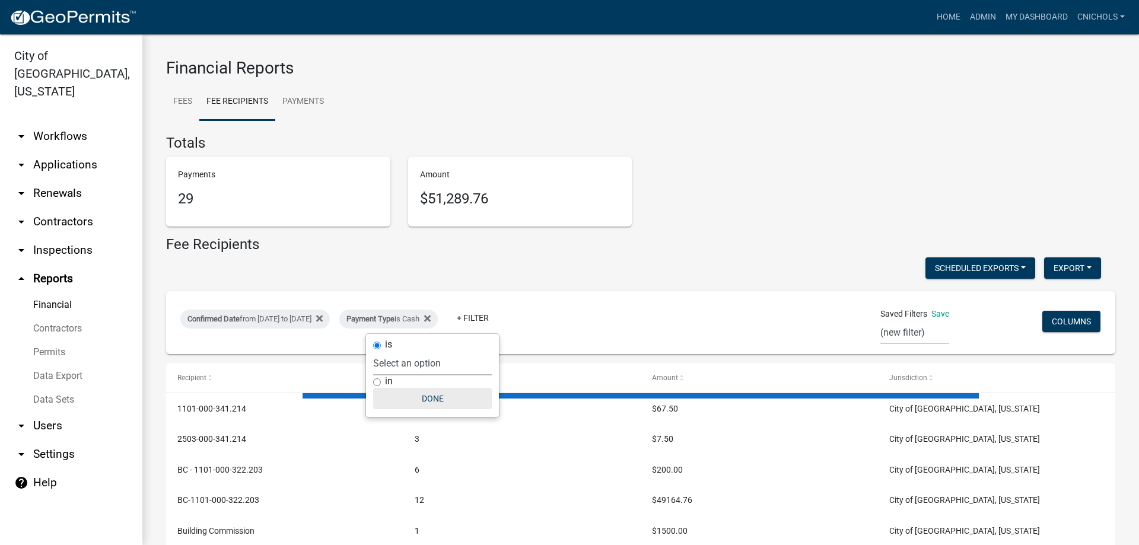
click at [444, 396] on button "Done" at bounding box center [432, 398] width 119 height 21
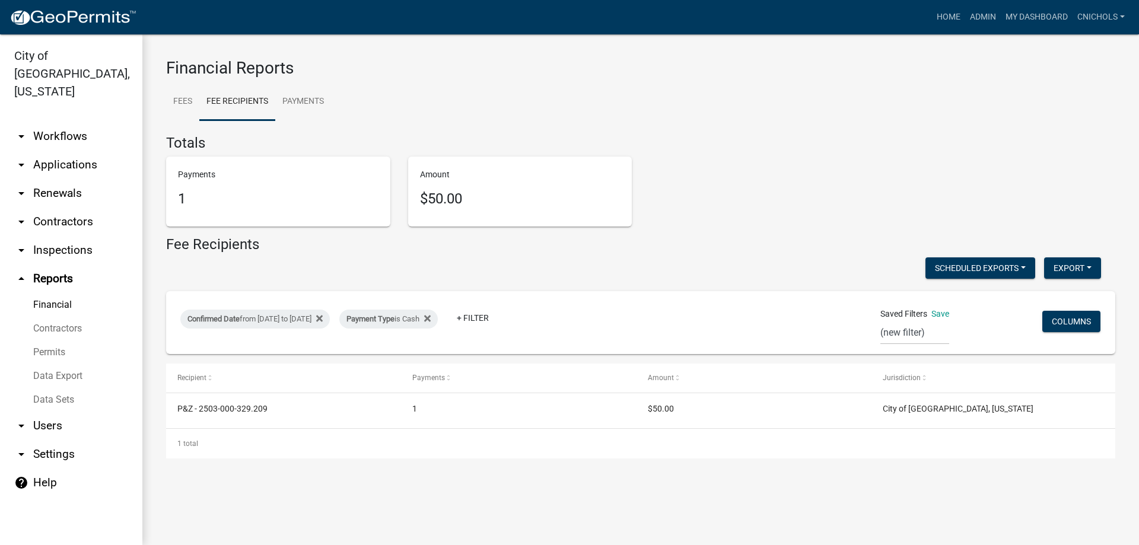
click at [64, 151] on link "arrow_drop_down Applications" at bounding box center [71, 165] width 142 height 28
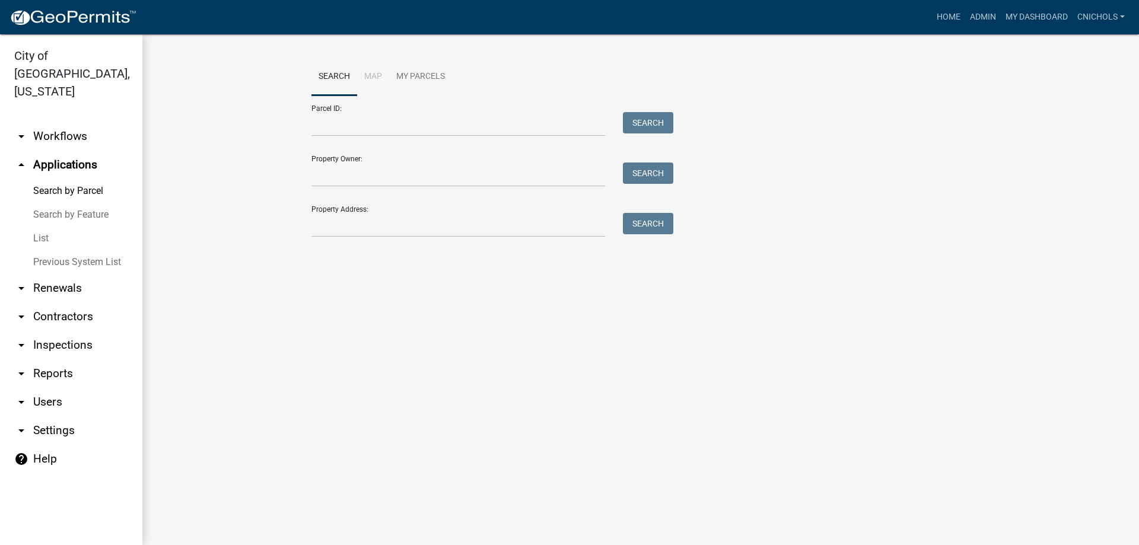
drag, startPoint x: 43, startPoint y: 220, endPoint x: 104, endPoint y: 192, distance: 66.9
click at [43, 227] on link "List" at bounding box center [71, 239] width 142 height 24
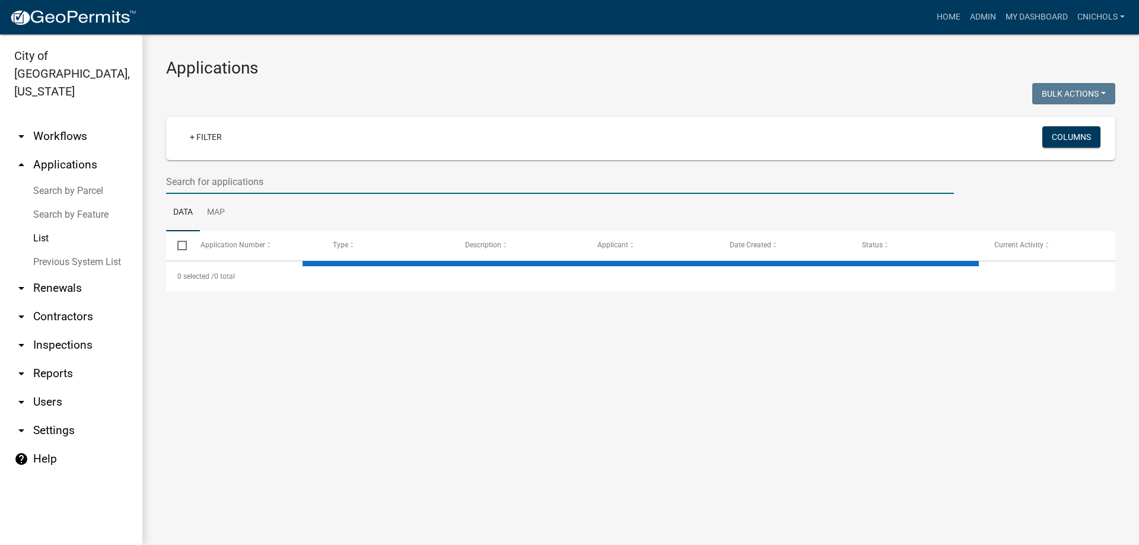
click at [193, 179] on input "text" at bounding box center [560, 182] width 788 height 24
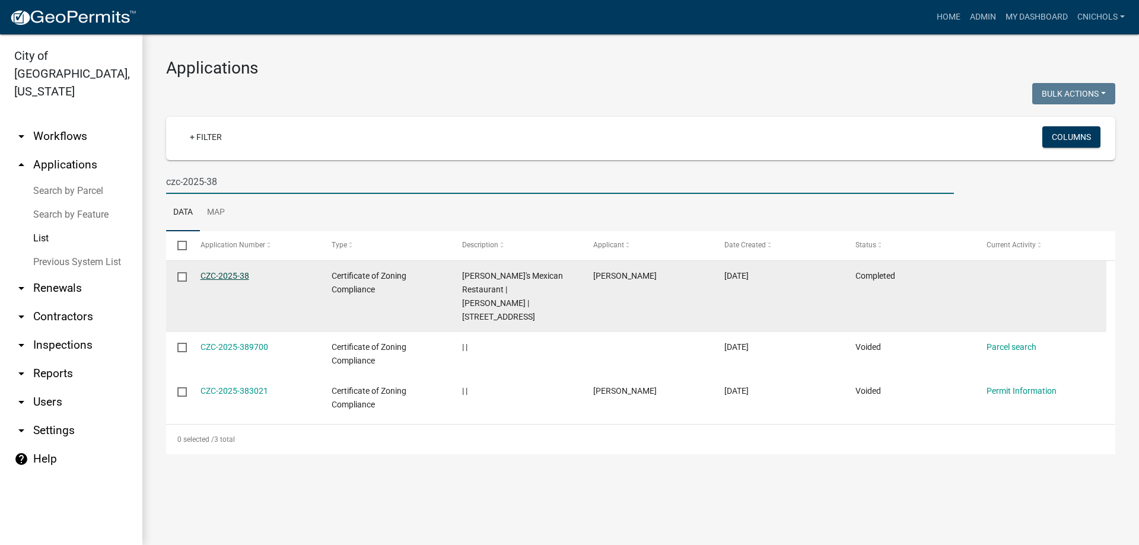
type input "czc-2025-38"
click at [228, 274] on link "CZC-2025-38" at bounding box center [225, 275] width 49 height 9
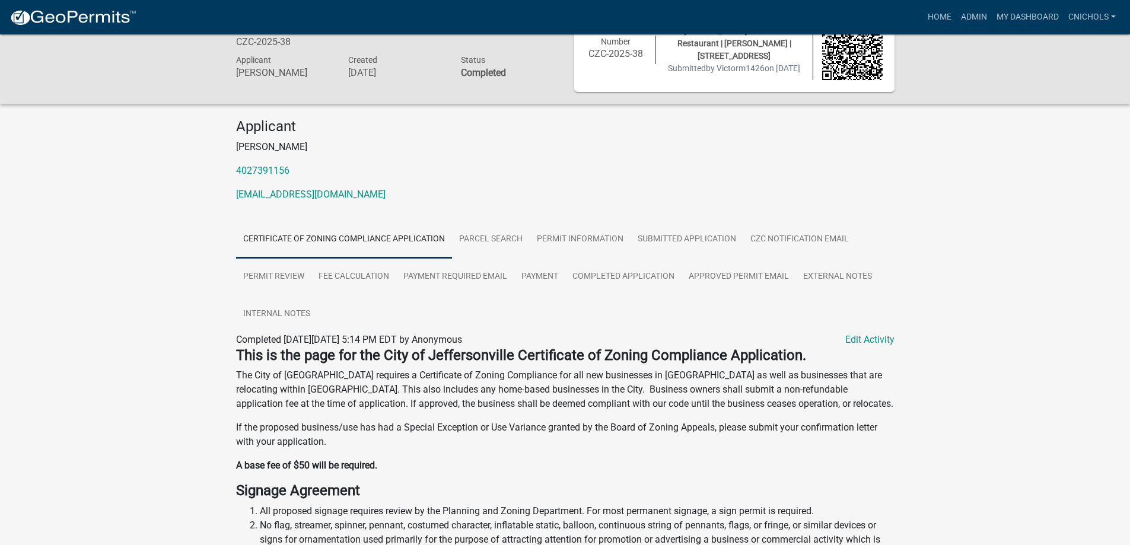
scroll to position [59, 0]
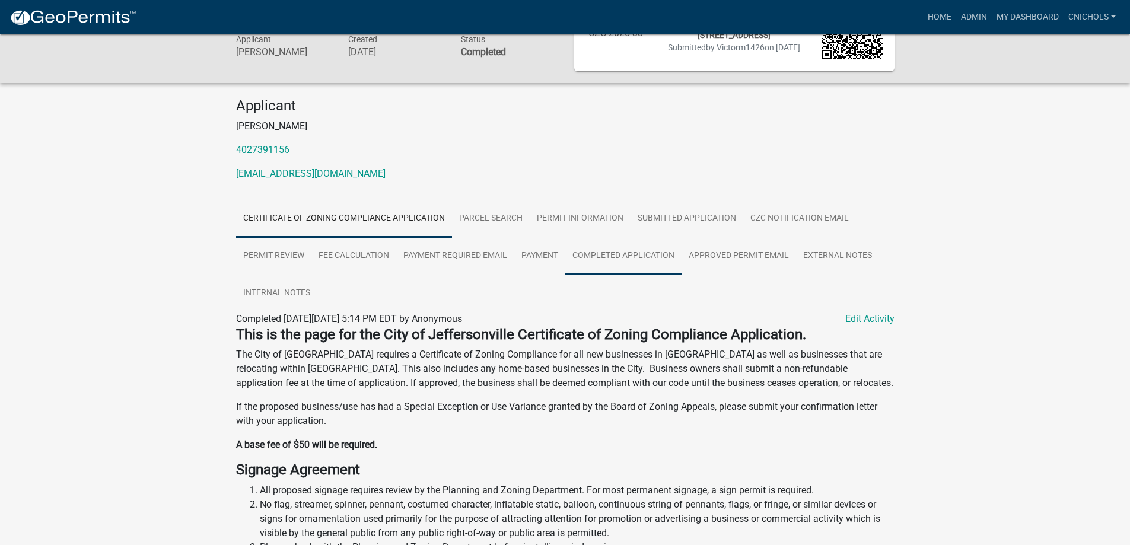
click at [618, 258] on link "Completed Application" at bounding box center [624, 256] width 116 height 38
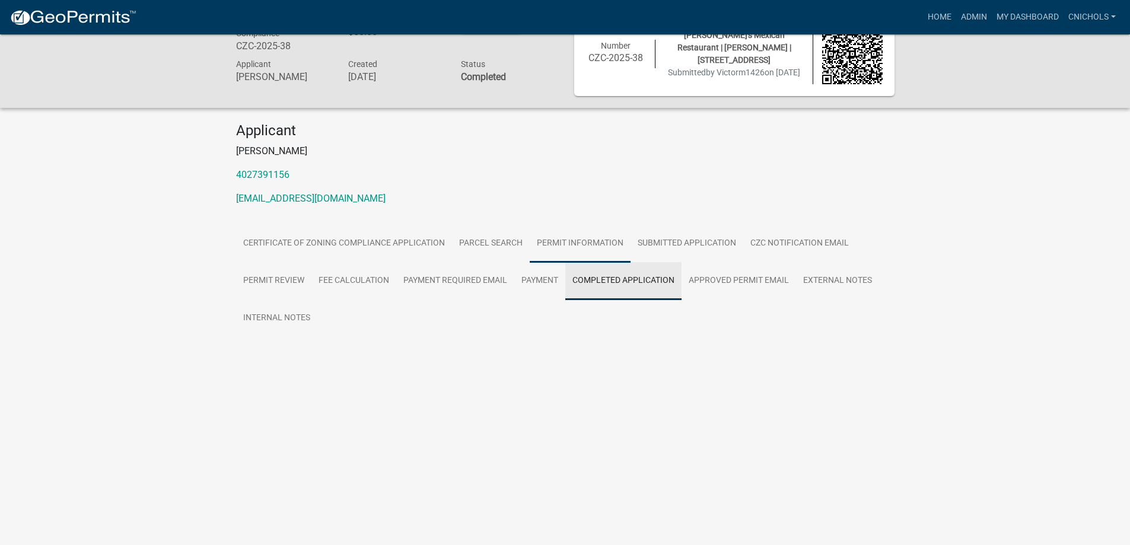
scroll to position [34, 0]
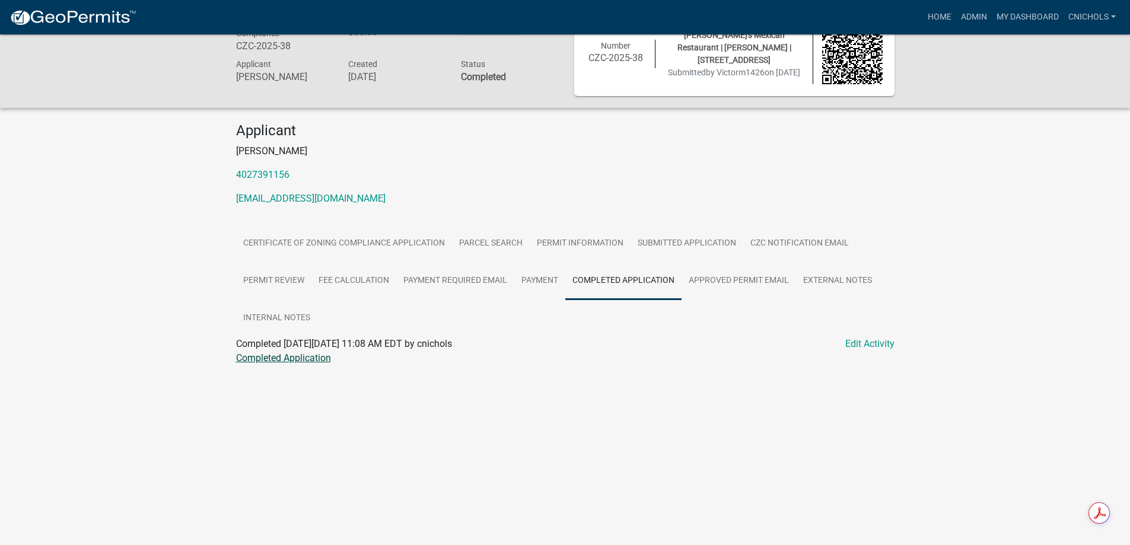
click at [274, 361] on link "Completed Application" at bounding box center [283, 357] width 95 height 11
click at [972, 15] on link "Admin" at bounding box center [975, 17] width 36 height 23
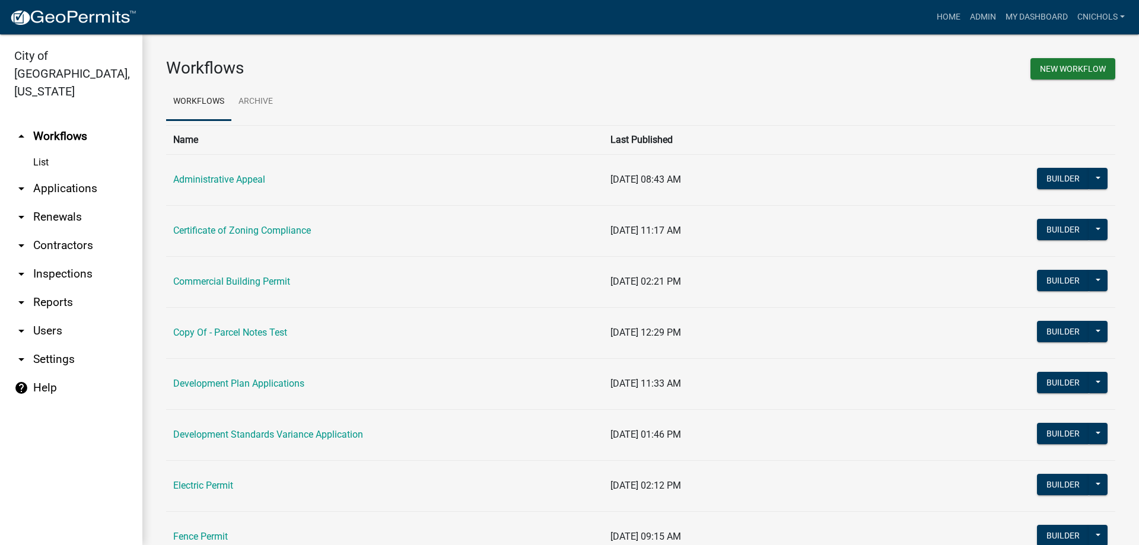
click at [52, 288] on link "arrow_drop_down Reports" at bounding box center [71, 302] width 142 height 28
select select "0: null"
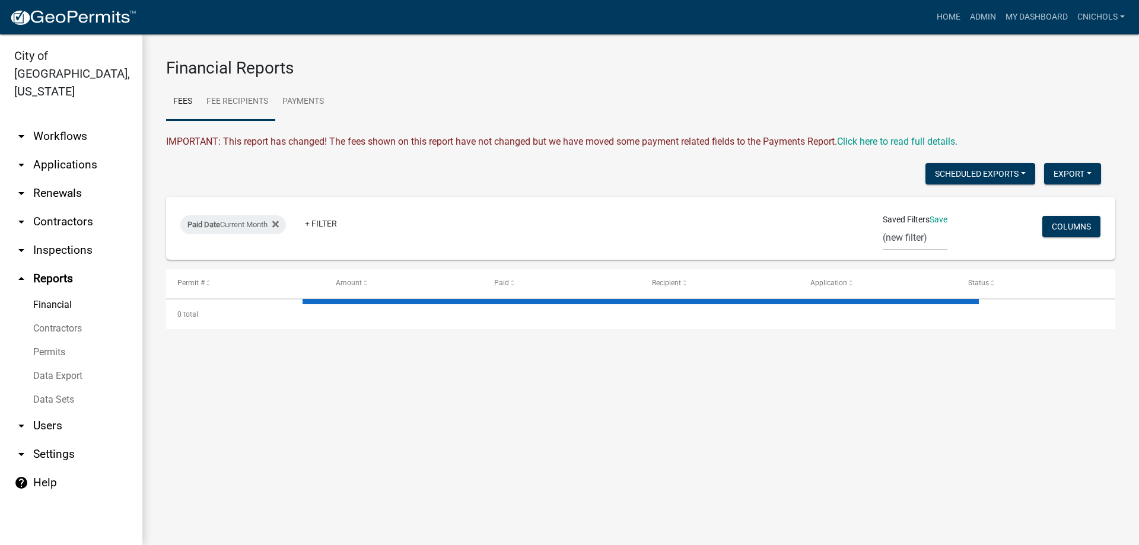
click at [237, 100] on link "Fee Recipients" at bounding box center [237, 102] width 76 height 38
